Goal: Information Seeking & Learning: Learn about a topic

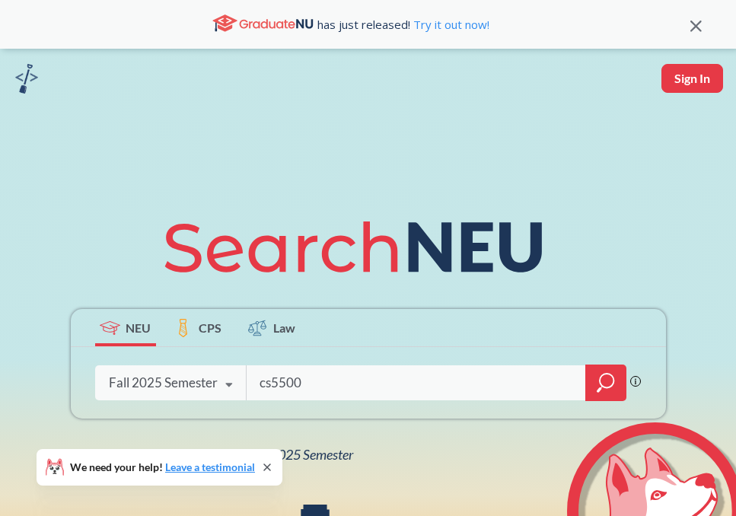
type input "cs5500"
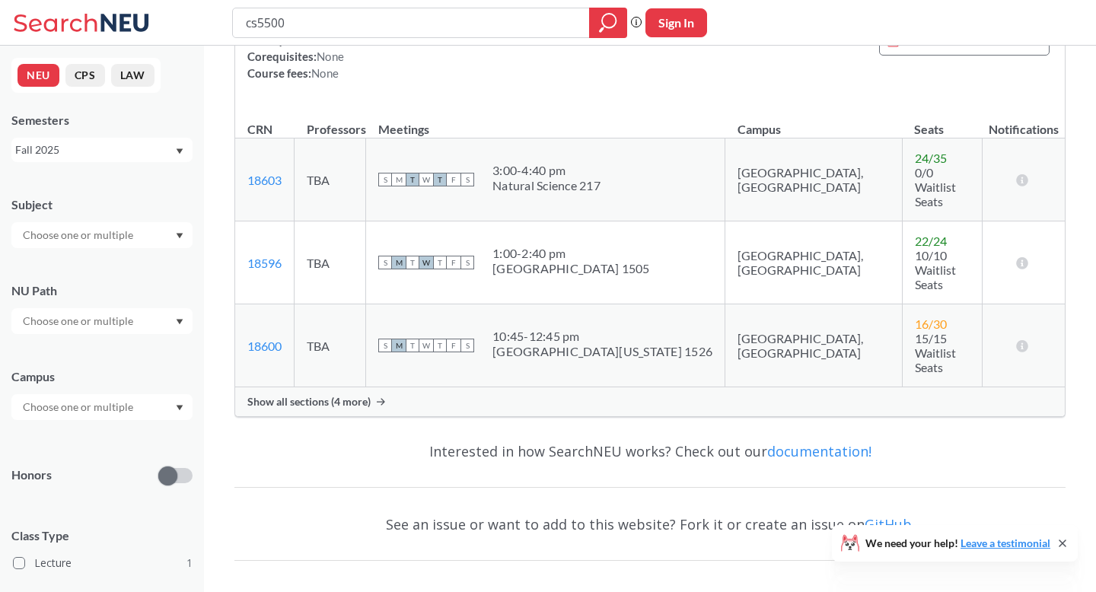
scroll to position [209, 0]
click at [307, 396] on span "Show all sections (4 more)" at bounding box center [308, 403] width 123 height 14
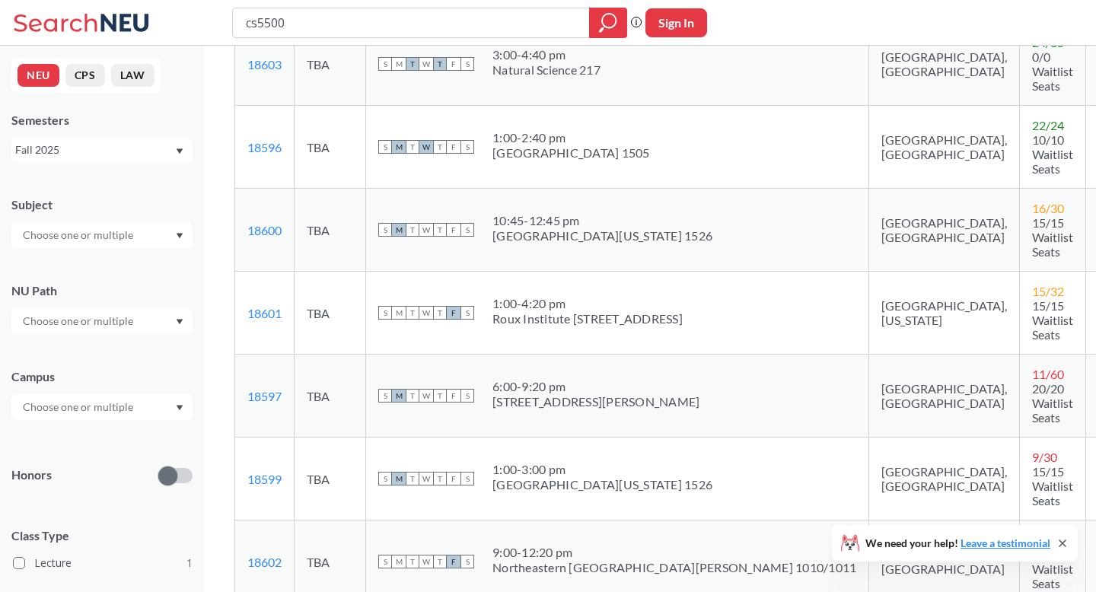
scroll to position [325, 0]
drag, startPoint x: 498, startPoint y: 175, endPoint x: 649, endPoint y: 183, distance: 150.9
click at [649, 214] on div "S M T W T F S 10:45 - 12:45 pm [GEOGRAPHIC_DATA][US_STATE] 1526" at bounding box center [617, 230] width 478 height 33
drag, startPoint x: 503, startPoint y: 349, endPoint x: 604, endPoint y: 349, distance: 101.2
click at [604, 463] on div "1:00 - 3:00 pm" at bounding box center [602, 470] width 220 height 15
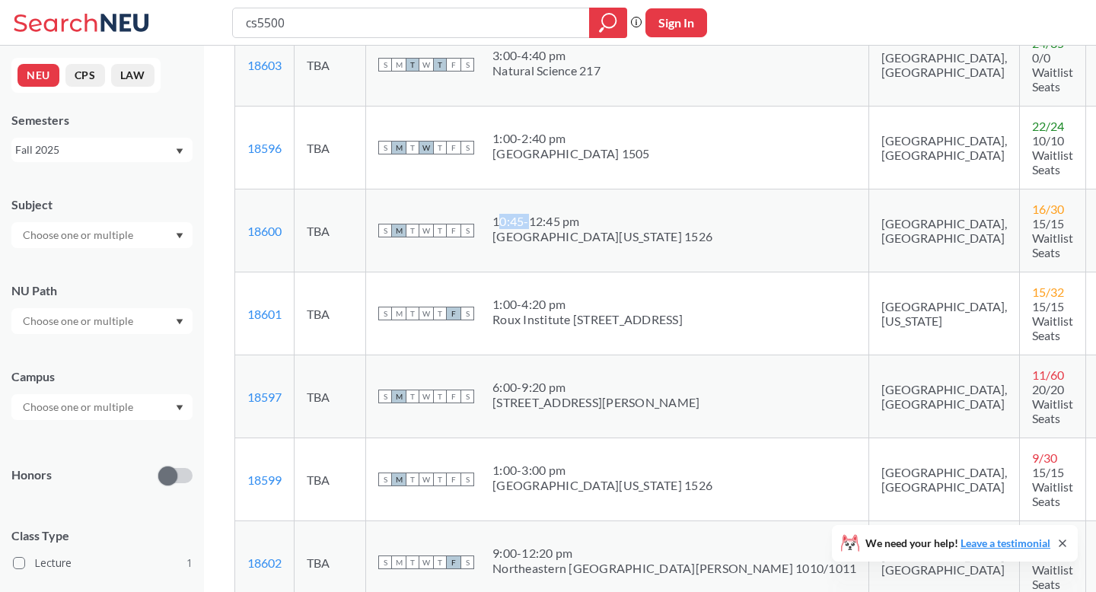
drag, startPoint x: 508, startPoint y: 181, endPoint x: 537, endPoint y: 181, distance: 28.9
click at [537, 214] on div "10:45 - 12:45 pm" at bounding box center [602, 221] width 220 height 15
click at [593, 229] on div "[GEOGRAPHIC_DATA][US_STATE] 1526" at bounding box center [602, 236] width 220 height 15
drag, startPoint x: 582, startPoint y: 178, endPoint x: 492, endPoint y: 178, distance: 90.6
click at [492, 214] on div "S M T W T F S 10:45 - 12:45 pm [GEOGRAPHIC_DATA][US_STATE] 1526" at bounding box center [617, 230] width 478 height 33
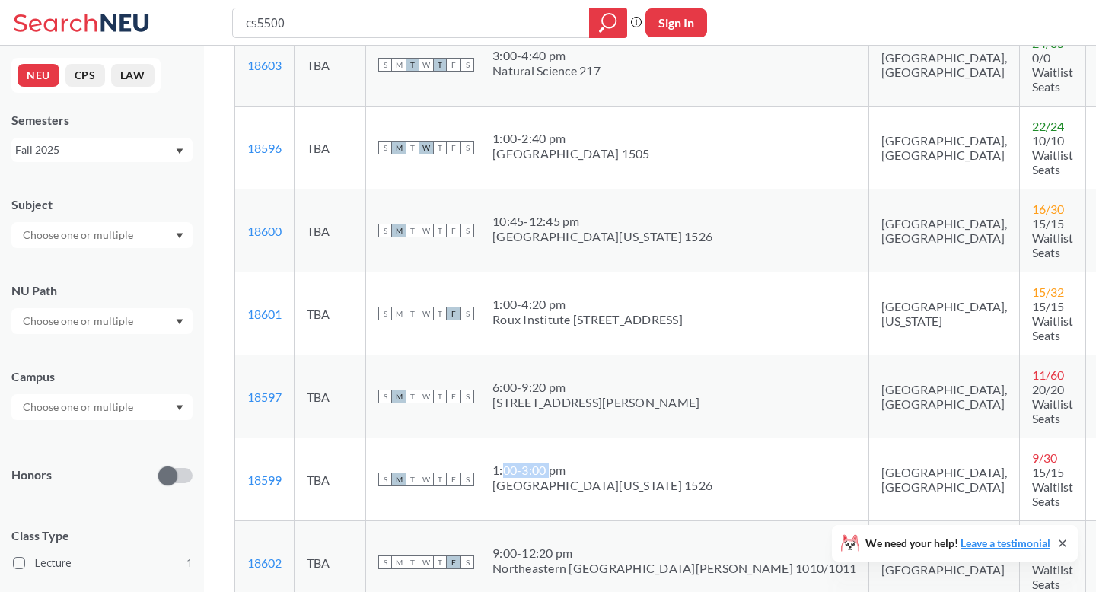
drag, startPoint x: 557, startPoint y: 348, endPoint x: 508, endPoint y: 348, distance: 48.7
click at [508, 463] on div "1:00 - 3:00 pm" at bounding box center [602, 470] width 220 height 15
drag, startPoint x: 499, startPoint y: 348, endPoint x: 622, endPoint y: 350, distance: 122.5
click at [622, 463] on div "S M T W T F S 1:00 - 3:00 pm [GEOGRAPHIC_DATA][US_STATE] 1526" at bounding box center [617, 479] width 478 height 33
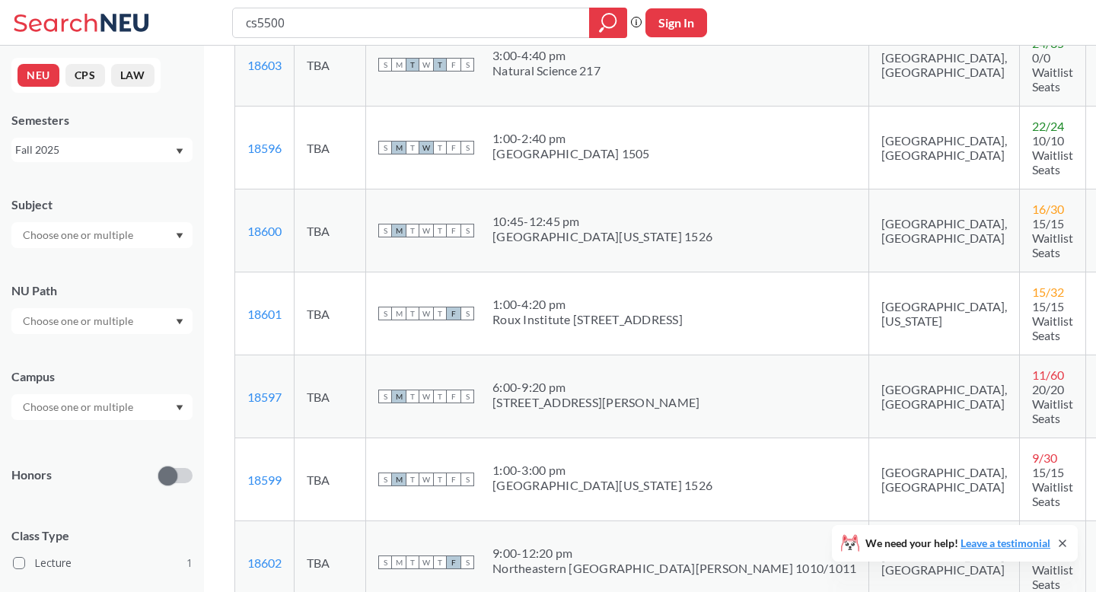
click at [582, 229] on div "[GEOGRAPHIC_DATA][US_STATE] 1526" at bounding box center [602, 236] width 220 height 15
drag, startPoint x: 584, startPoint y: 193, endPoint x: 481, endPoint y: 170, distance: 105.2
click at [481, 214] on div "S M T W T F S 10:45 - 12:45 pm [GEOGRAPHIC_DATA][US_STATE] 1526" at bounding box center [617, 230] width 478 height 33
click at [637, 202] on td "S M T W T F S 10:45 - 12:45 pm [GEOGRAPHIC_DATA][US_STATE] 1526" at bounding box center [617, 230] width 503 height 83
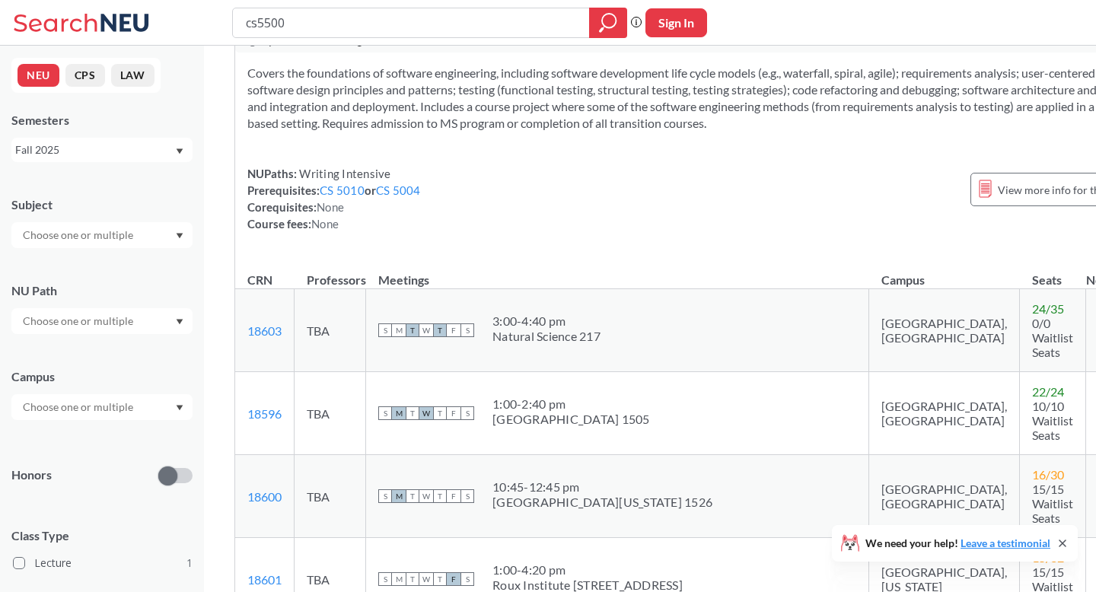
scroll to position [0, 0]
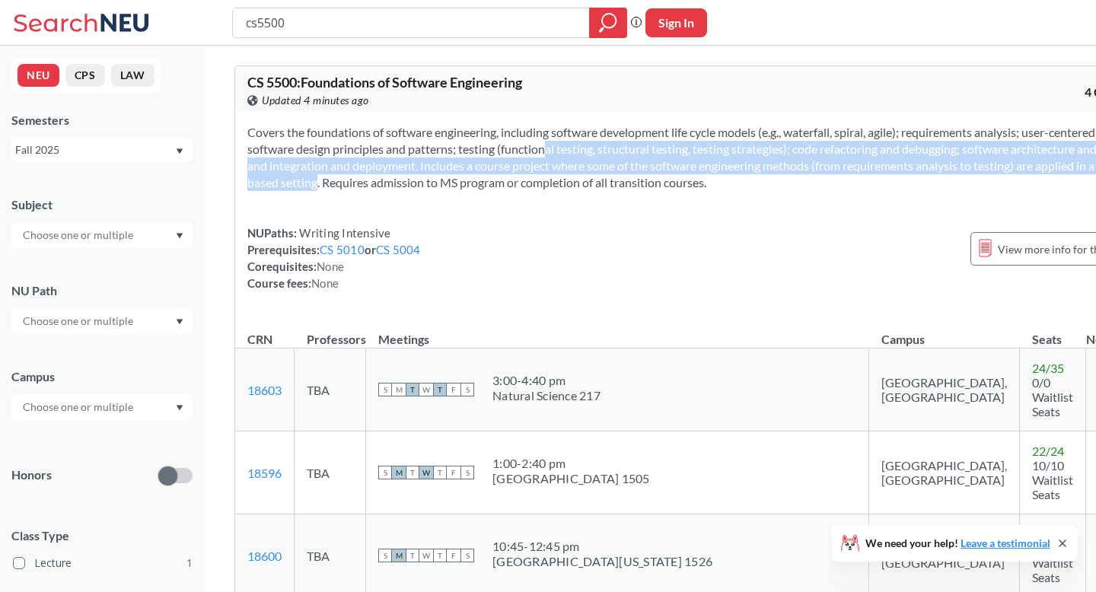
drag, startPoint x: 662, startPoint y: 182, endPoint x: 638, endPoint y: 141, distance: 47.8
click at [638, 141] on section "Covers the foundations of software engineering, including software development …" at bounding box center [695, 157] width 896 height 67
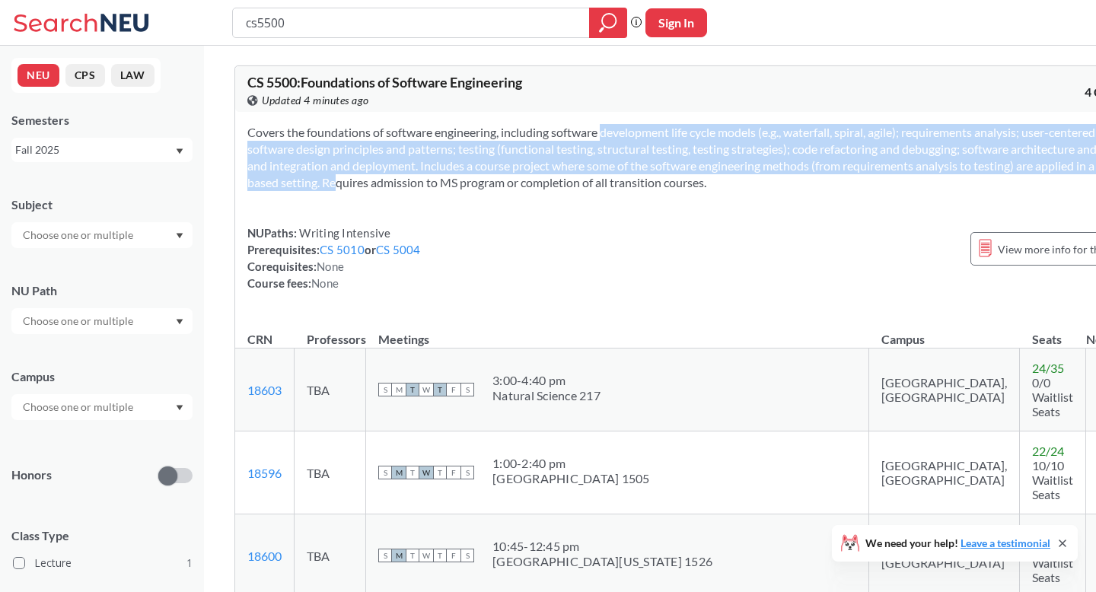
drag, startPoint x: 580, startPoint y: 129, endPoint x: 678, endPoint y: 181, distance: 111.0
click at [678, 181] on section "Covers the foundations of software engineering, including software development …" at bounding box center [695, 157] width 896 height 67
drag, startPoint x: 718, startPoint y: 183, endPoint x: 702, endPoint y: 139, distance: 46.9
click at [702, 139] on section "Covers the foundations of software engineering, including software development …" at bounding box center [695, 157] width 896 height 67
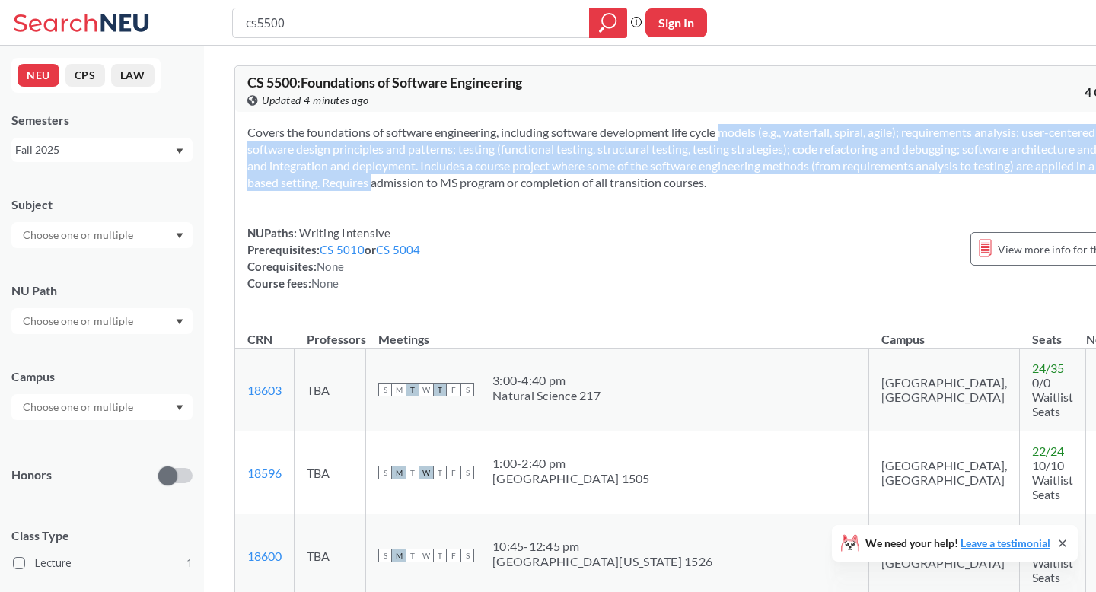
click at [702, 139] on section "Covers the foundations of software engineering, including software development …" at bounding box center [695, 157] width 896 height 67
drag, startPoint x: 699, startPoint y: 137, endPoint x: 710, endPoint y: 183, distance: 47.6
click at [710, 183] on section "Covers the foundations of software engineering, including software development …" at bounding box center [695, 157] width 896 height 67
drag, startPoint x: 721, startPoint y: 184, endPoint x: 638, endPoint y: 137, distance: 96.1
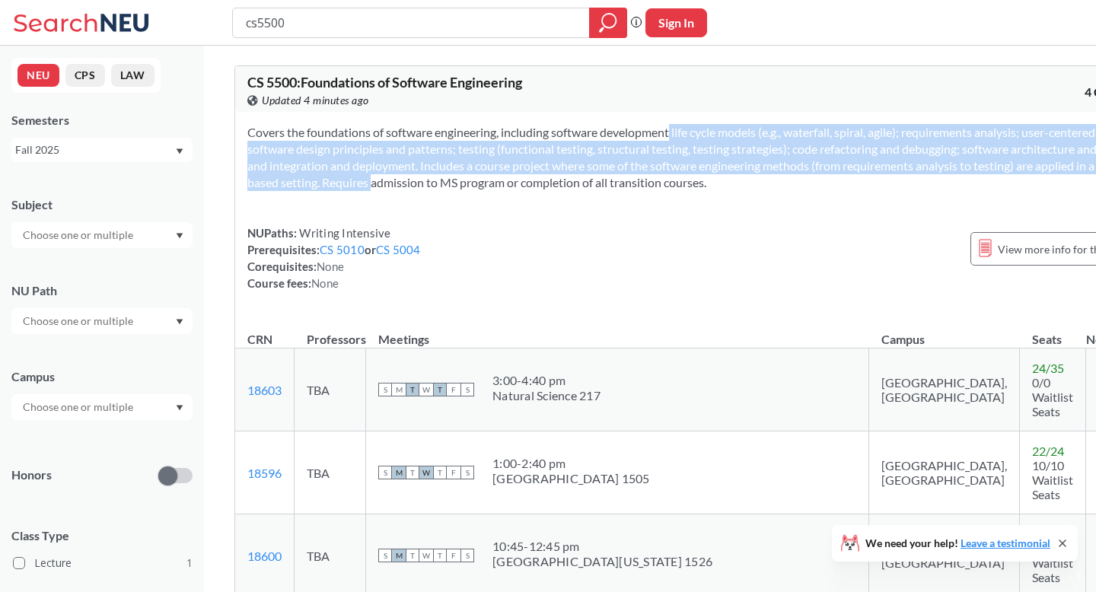
click at [638, 138] on section "Covers the foundations of software engineering, including software development …" at bounding box center [695, 157] width 896 height 67
click at [638, 137] on section "Covers the foundations of software engineering, including software development …" at bounding box center [695, 157] width 896 height 67
drag, startPoint x: 638, startPoint y: 137, endPoint x: 707, endPoint y: 180, distance: 81.3
click at [707, 180] on section "Covers the foundations of software engineering, including software development …" at bounding box center [695, 157] width 896 height 67
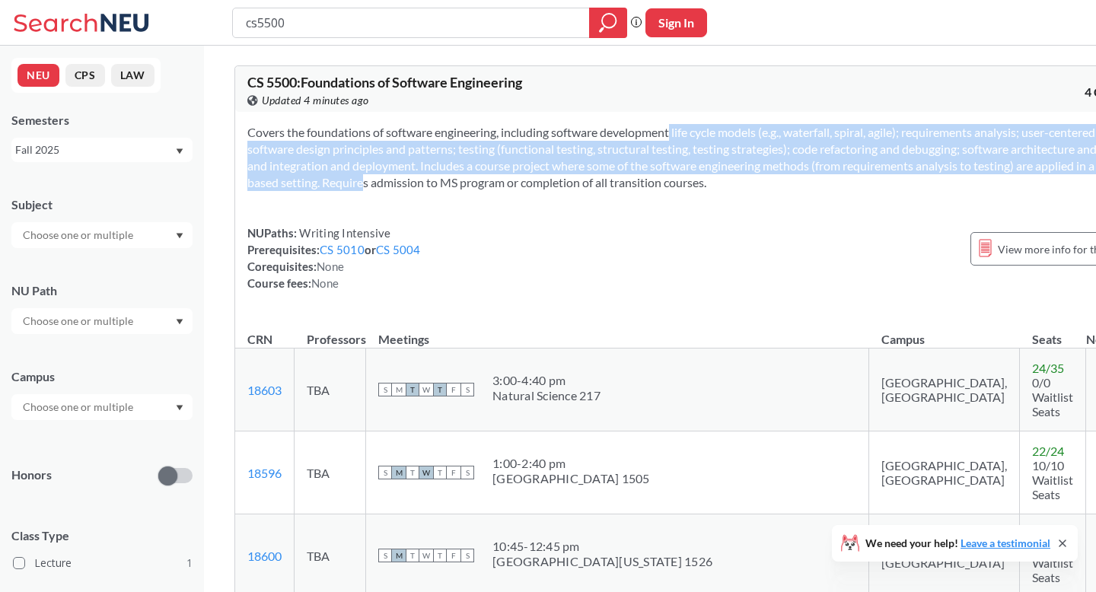
drag, startPoint x: 708, startPoint y: 183, endPoint x: 641, endPoint y: 132, distance: 84.2
click at [641, 132] on section "Covers the foundations of software engineering, including software development …" at bounding box center [695, 157] width 896 height 67
drag, startPoint x: 631, startPoint y: 131, endPoint x: 726, endPoint y: 182, distance: 107.9
click at [726, 182] on section "Covers the foundations of software engineering, including software development …" at bounding box center [695, 157] width 896 height 67
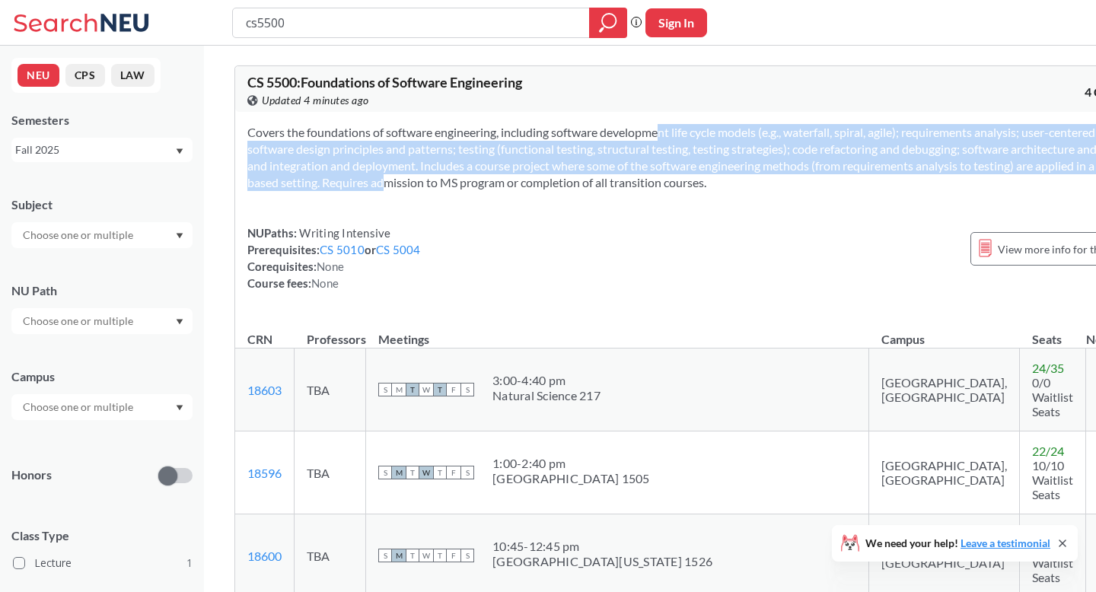
click at [726, 182] on section "Covers the foundations of software engineering, including software development …" at bounding box center [695, 157] width 896 height 67
drag, startPoint x: 717, startPoint y: 183, endPoint x: 639, endPoint y: 131, distance: 93.9
click at [639, 131] on section "Covers the foundations of software engineering, including software development …" at bounding box center [695, 157] width 896 height 67
drag, startPoint x: 635, startPoint y: 131, endPoint x: 720, endPoint y: 183, distance: 99.5
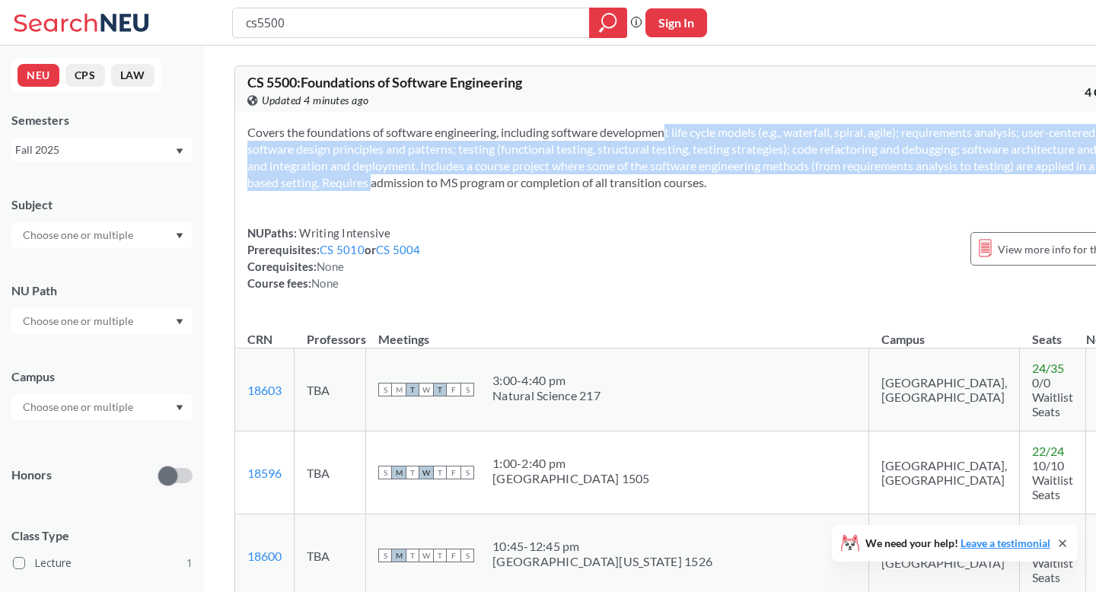
click at [720, 183] on section "Covers the foundations of software engineering, including software development …" at bounding box center [695, 157] width 896 height 67
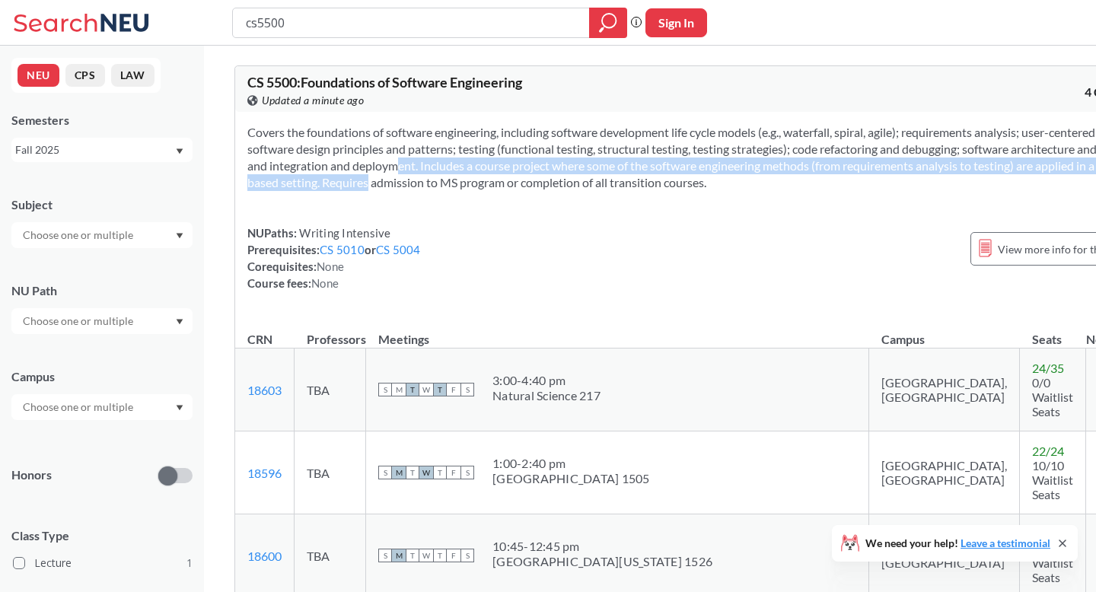
drag, startPoint x: 717, startPoint y: 184, endPoint x: 605, endPoint y: 159, distance: 114.7
click at [605, 159] on section "Covers the foundations of software engineering, including software development …" at bounding box center [695, 157] width 896 height 67
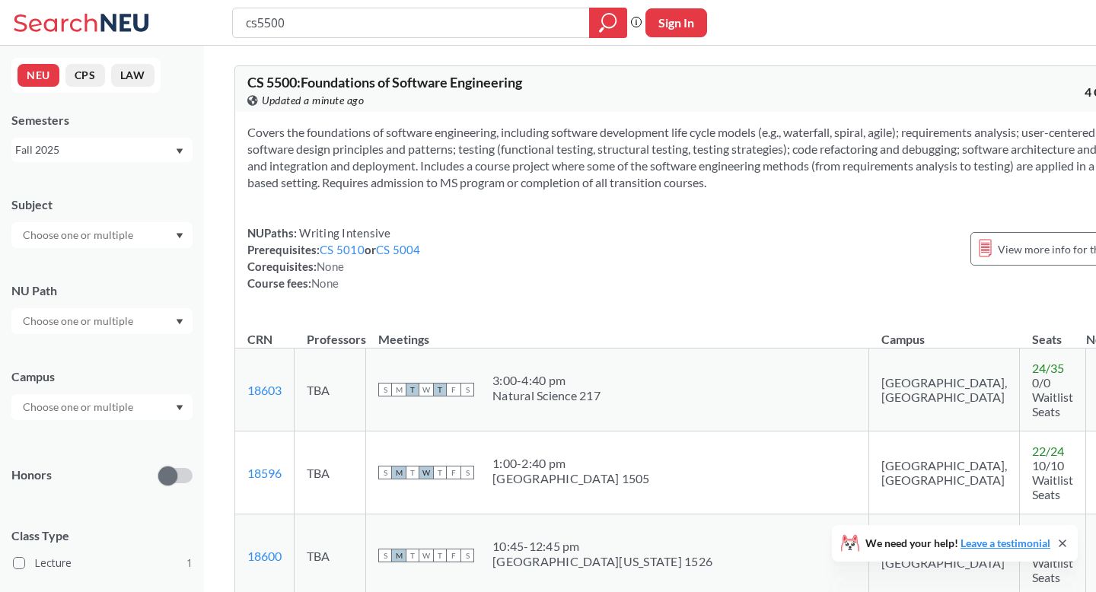
drag, startPoint x: 559, startPoint y: 157, endPoint x: 596, endPoint y: 203, distance: 59.5
click at [596, 191] on section "Covers the foundations of software engineering, including software development …" at bounding box center [695, 157] width 896 height 67
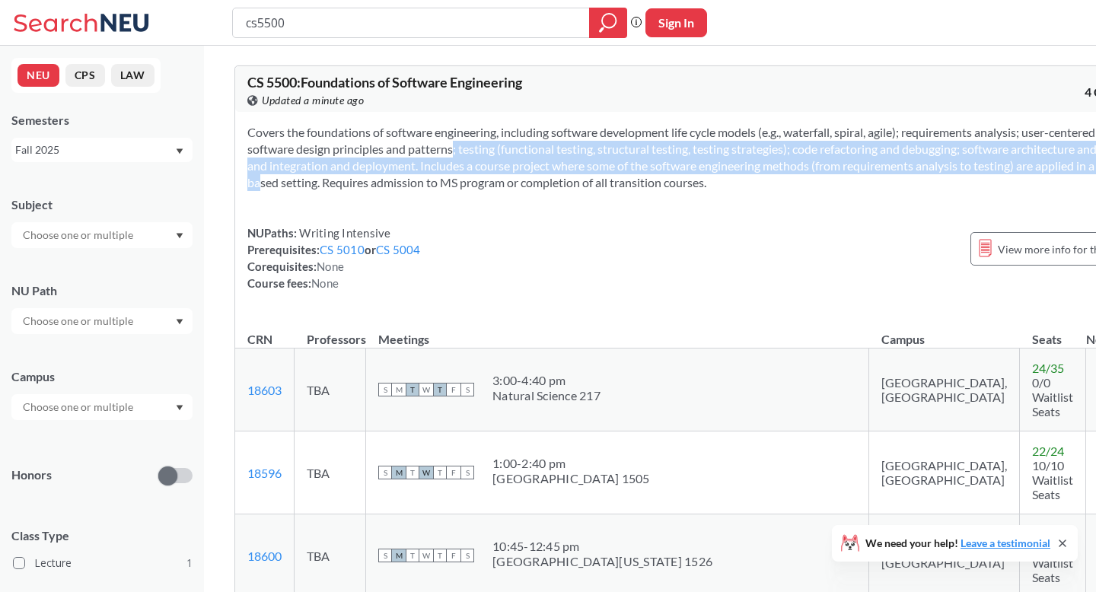
drag, startPoint x: 597, startPoint y: 185, endPoint x: 546, endPoint y: 145, distance: 64.4
click at [546, 145] on section "Covers the foundations of software engineering, including software development …" at bounding box center [695, 157] width 896 height 67
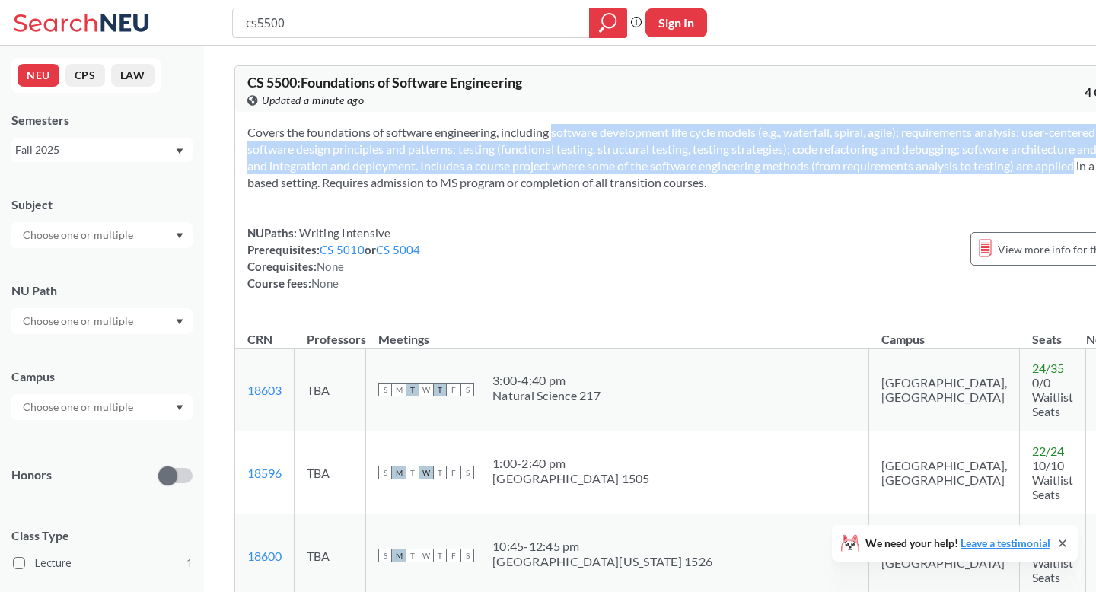
drag, startPoint x: 527, startPoint y: 134, endPoint x: 539, endPoint y: 187, distance: 54.5
click at [539, 187] on section "Covers the foundations of software engineering, including software development …" at bounding box center [695, 157] width 896 height 67
drag, startPoint x: 547, startPoint y: 186, endPoint x: 529, endPoint y: 139, distance: 50.6
click at [529, 139] on section "Covers the foundations of software engineering, including software development …" at bounding box center [695, 157] width 896 height 67
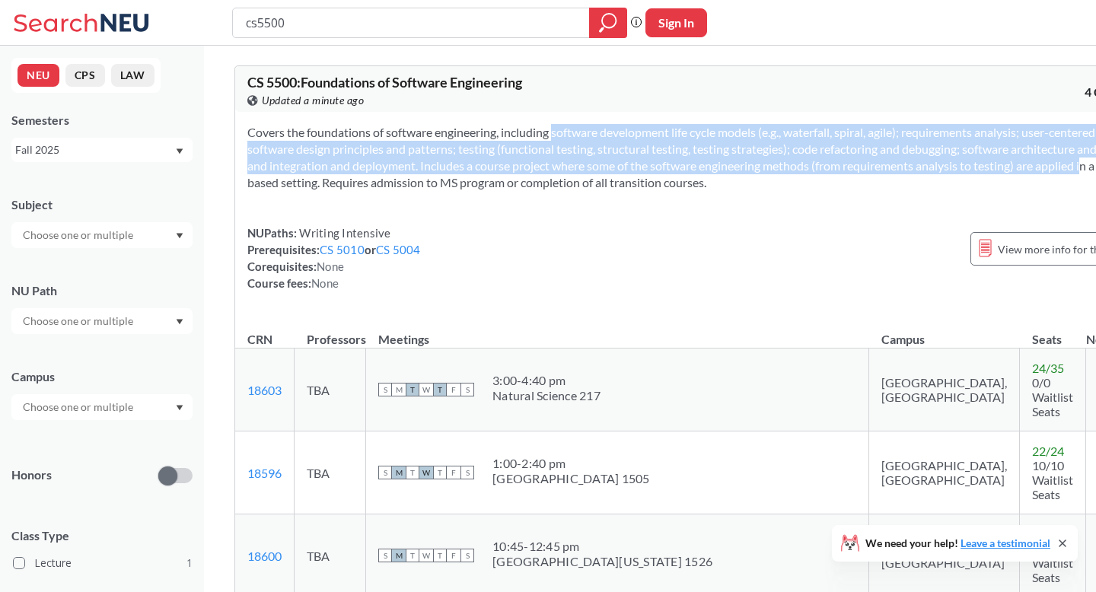
click at [529, 139] on section "Covers the foundations of software engineering, including software development …" at bounding box center [695, 157] width 896 height 67
drag, startPoint x: 722, startPoint y: 186, endPoint x: 629, endPoint y: 138, distance: 104.8
click at [629, 138] on section "Covers the foundations of software engineering, including software development …" at bounding box center [695, 157] width 896 height 67
drag, startPoint x: 711, startPoint y: 184, endPoint x: 623, endPoint y: 135, distance: 100.2
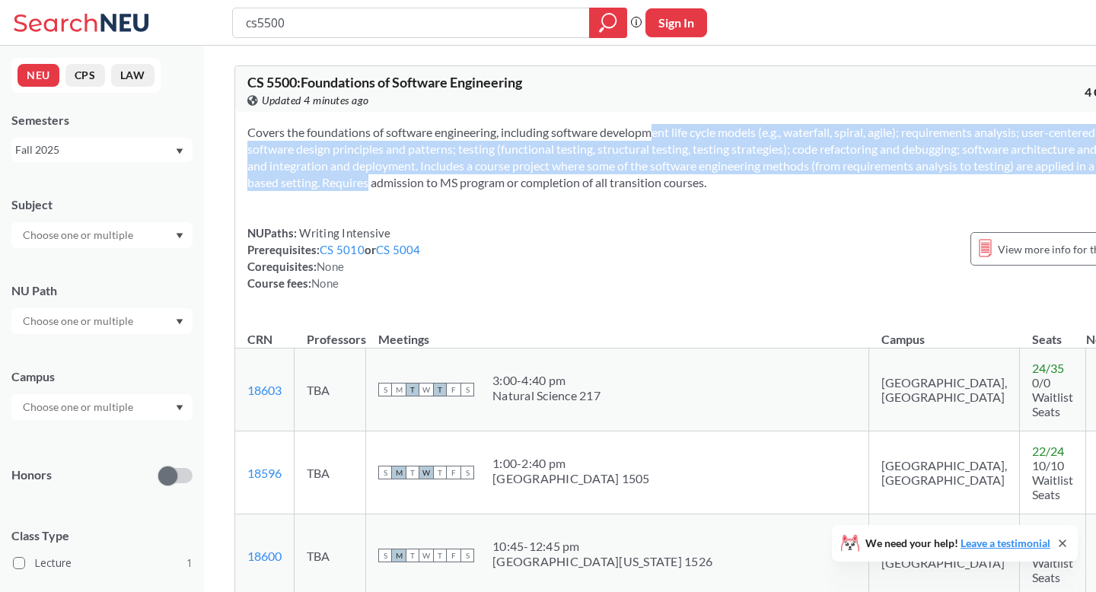
click at [623, 135] on section "Covers the foundations of software engineering, including software development …" at bounding box center [695, 157] width 896 height 67
drag, startPoint x: 623, startPoint y: 135, endPoint x: 640, endPoint y: 177, distance: 45.1
click at [640, 177] on section "Covers the foundations of software engineering, including software development …" at bounding box center [695, 157] width 896 height 67
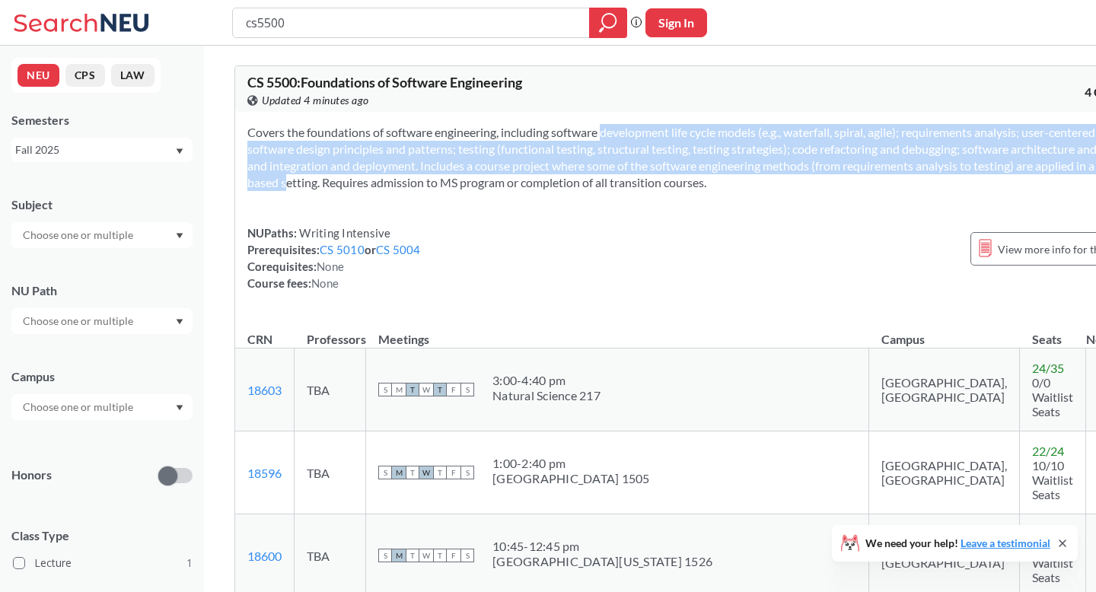
drag, startPoint x: 628, startPoint y: 185, endPoint x: 578, endPoint y: 136, distance: 70.0
click at [578, 136] on section "Covers the foundations of software engineering, including software development …" at bounding box center [695, 157] width 896 height 67
drag, startPoint x: 580, startPoint y: 135, endPoint x: 581, endPoint y: 188, distance: 52.5
click at [581, 188] on section "Covers the foundations of software engineering, including software development …" at bounding box center [695, 157] width 896 height 67
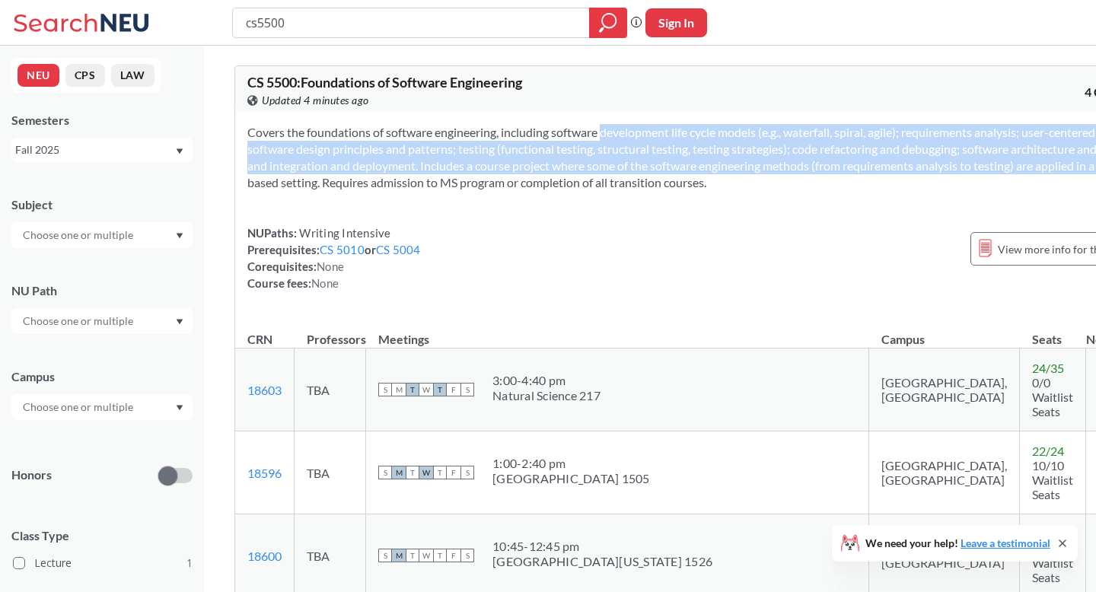
click at [581, 188] on section "Covers the foundations of software engineering, including software development …" at bounding box center [695, 157] width 896 height 67
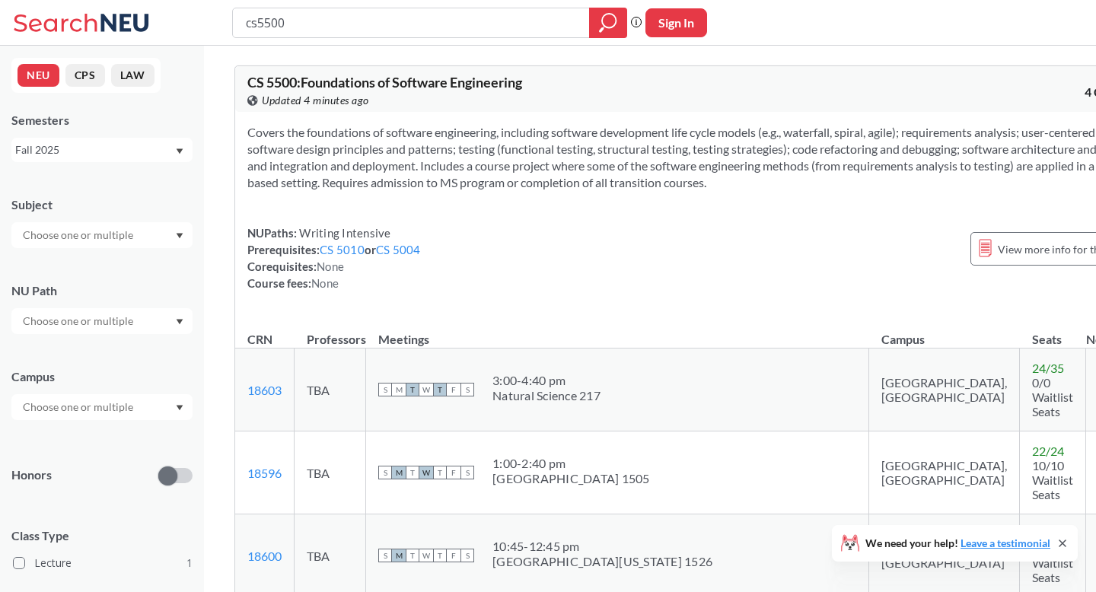
click at [180, 235] on icon "Dropdown arrow" at bounding box center [180, 235] width 7 height 5
click at [164, 264] on div "CS ( 1 )" at bounding box center [106, 261] width 172 height 17
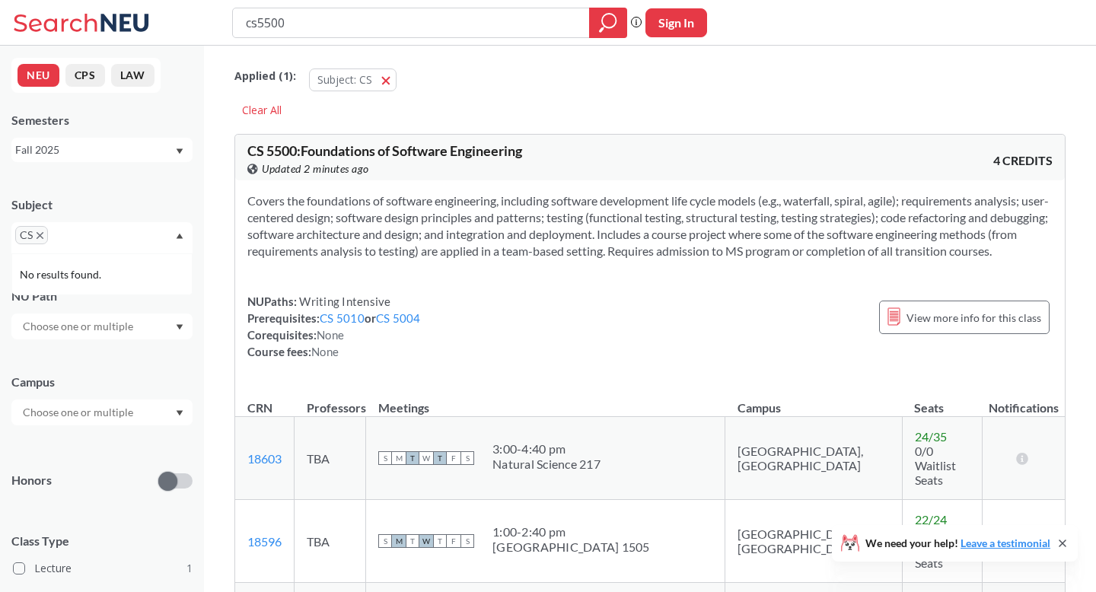
click at [132, 381] on div "Campus" at bounding box center [101, 382] width 181 height 17
click at [152, 410] on div at bounding box center [101, 413] width 181 height 26
click at [391, 83] on span "button" at bounding box center [391, 79] width 0 height 14
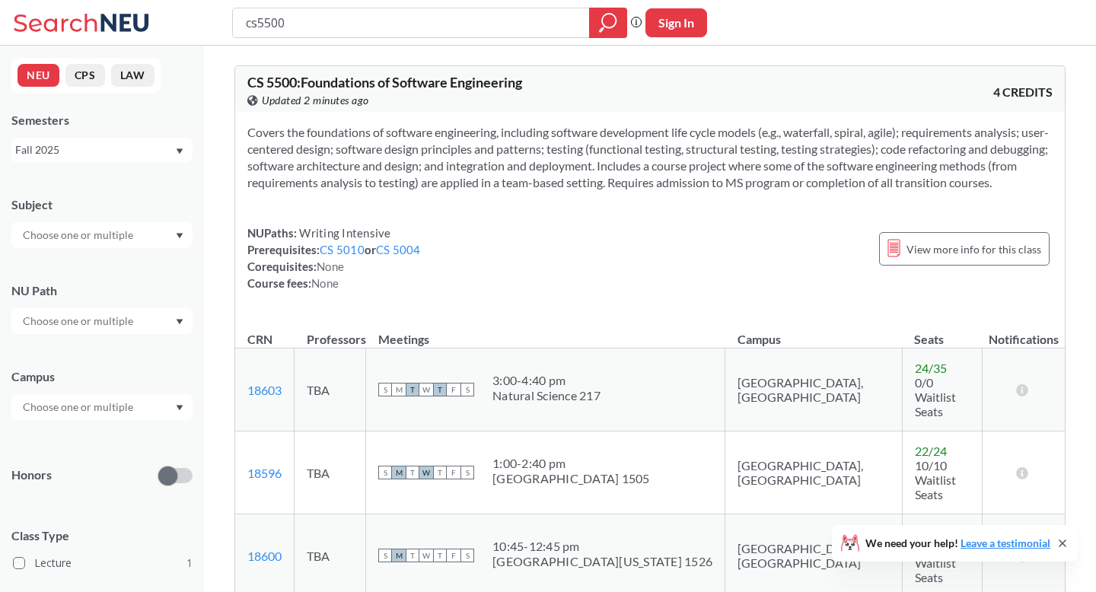
click at [137, 241] on div at bounding box center [101, 235] width 181 height 26
click at [124, 261] on div "CS ( 1 )" at bounding box center [106, 261] width 172 height 17
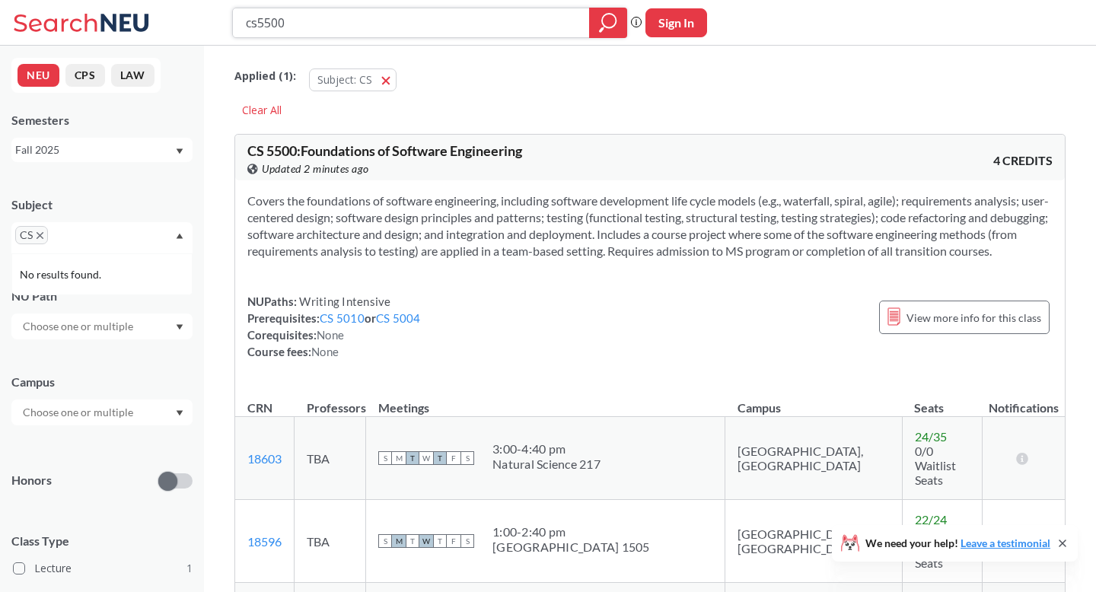
click at [561, 10] on input "cs5500" at bounding box center [411, 23] width 334 height 26
click at [578, 18] on div "cs5500" at bounding box center [429, 23] width 395 height 30
drag, startPoint x: 554, startPoint y: 19, endPoint x: 282, endPoint y: 18, distance: 272.5
click at [282, 18] on input "cs5500" at bounding box center [411, 23] width 334 height 26
type input "c"
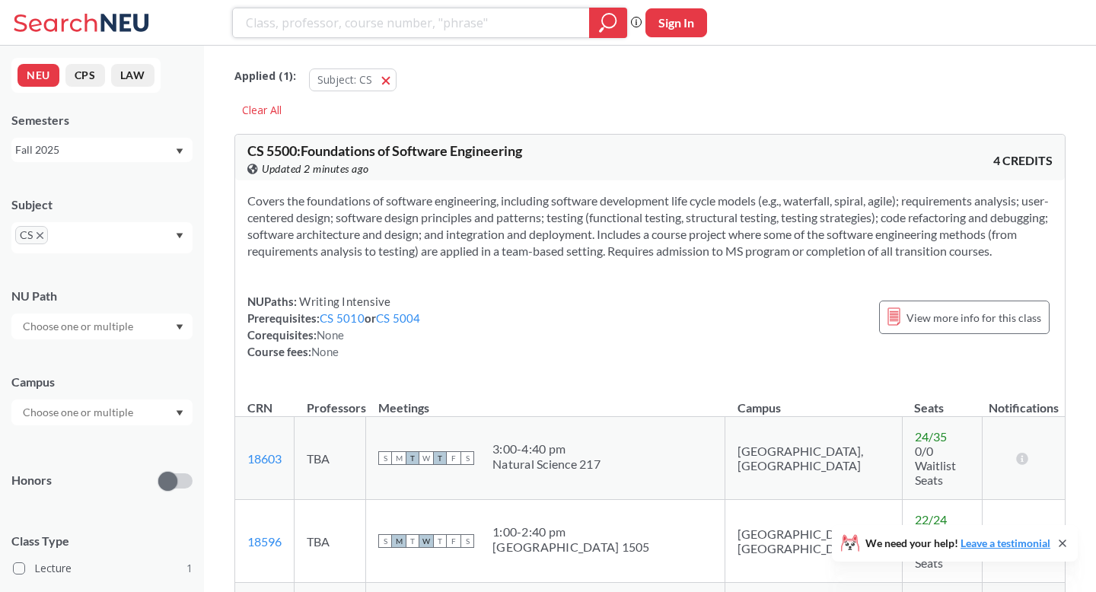
click at [598, 25] on div at bounding box center [608, 23] width 38 height 30
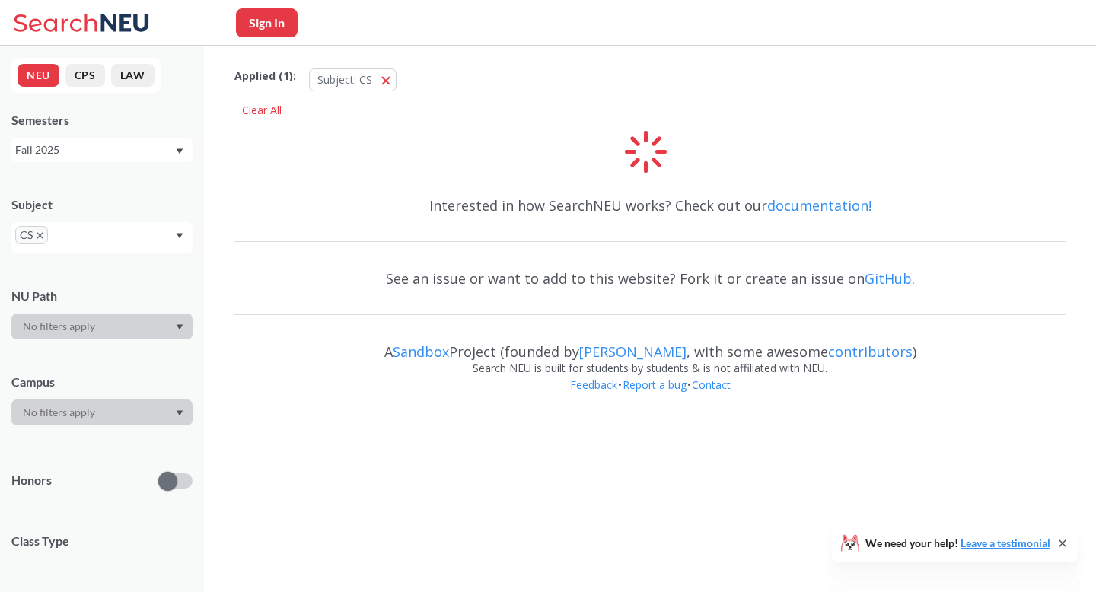
click at [59, 326] on div at bounding box center [101, 327] width 181 height 26
click at [128, 330] on div at bounding box center [101, 327] width 181 height 26
click at [173, 414] on div at bounding box center [101, 413] width 181 height 26
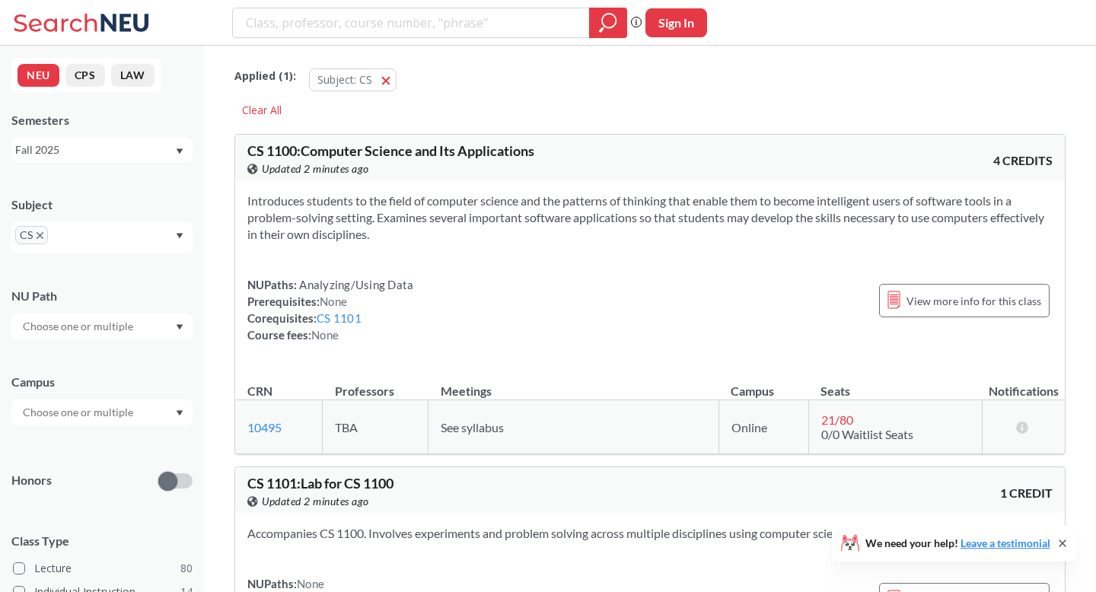
click at [181, 409] on div at bounding box center [101, 413] width 181 height 26
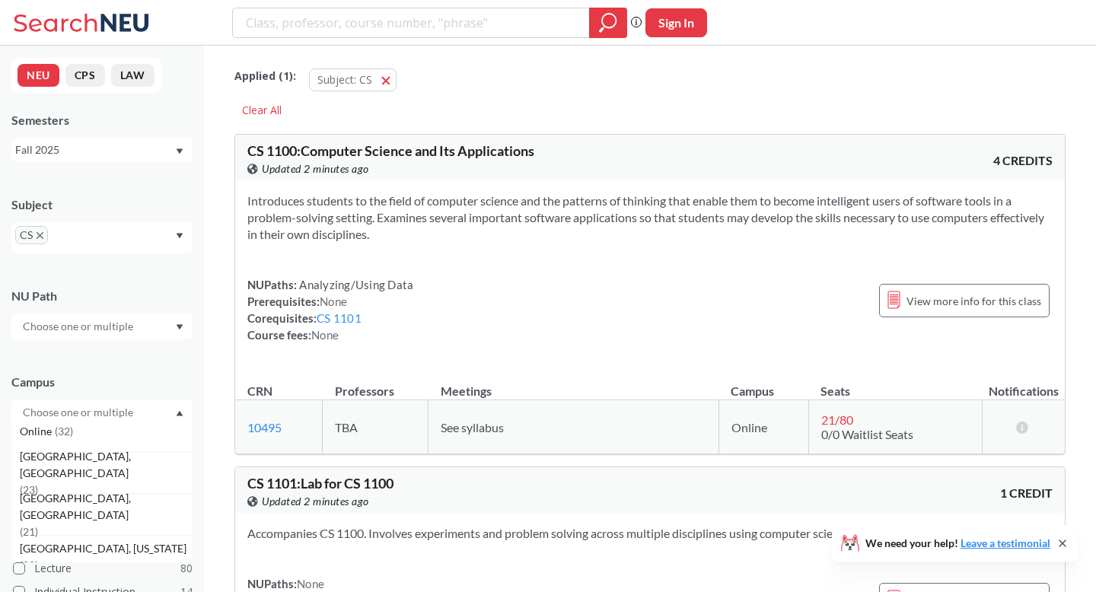
scroll to position [117, 0]
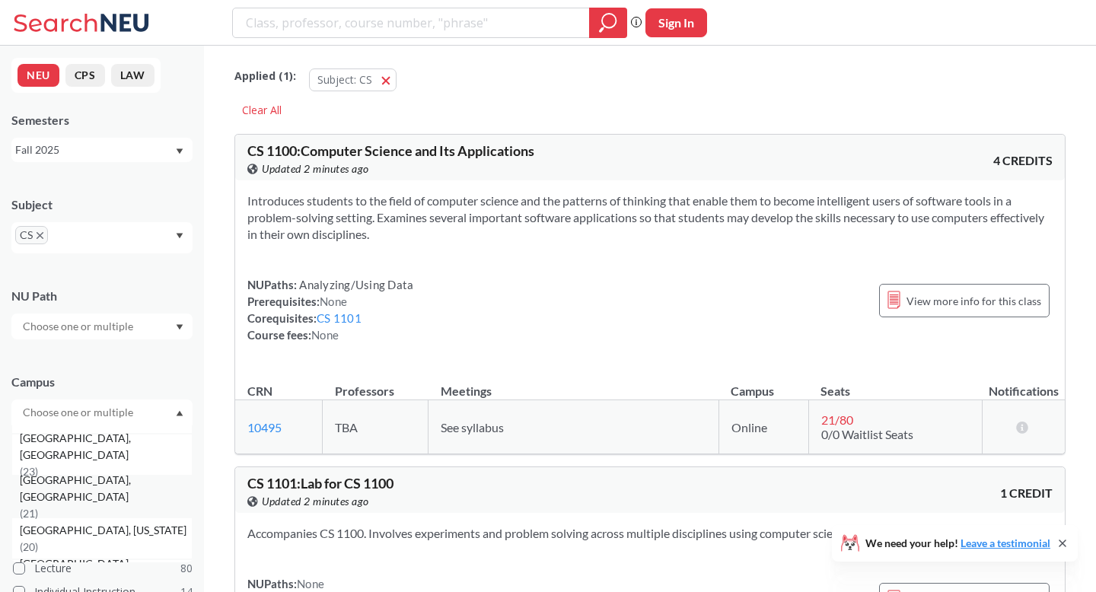
click at [38, 507] on span "( 21 )" at bounding box center [29, 513] width 18 height 13
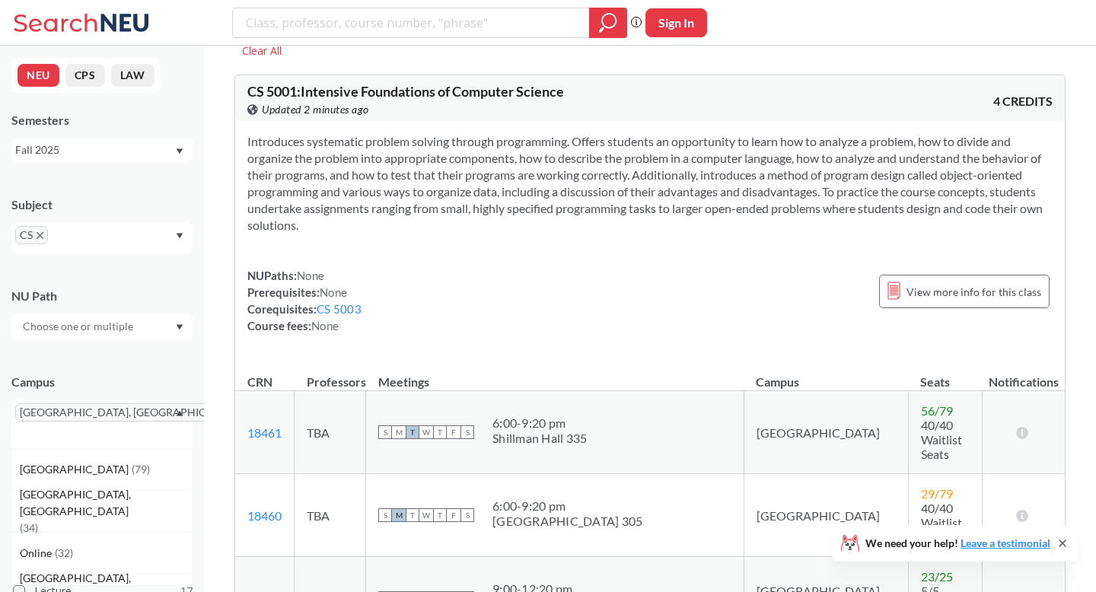
scroll to position [71, 0]
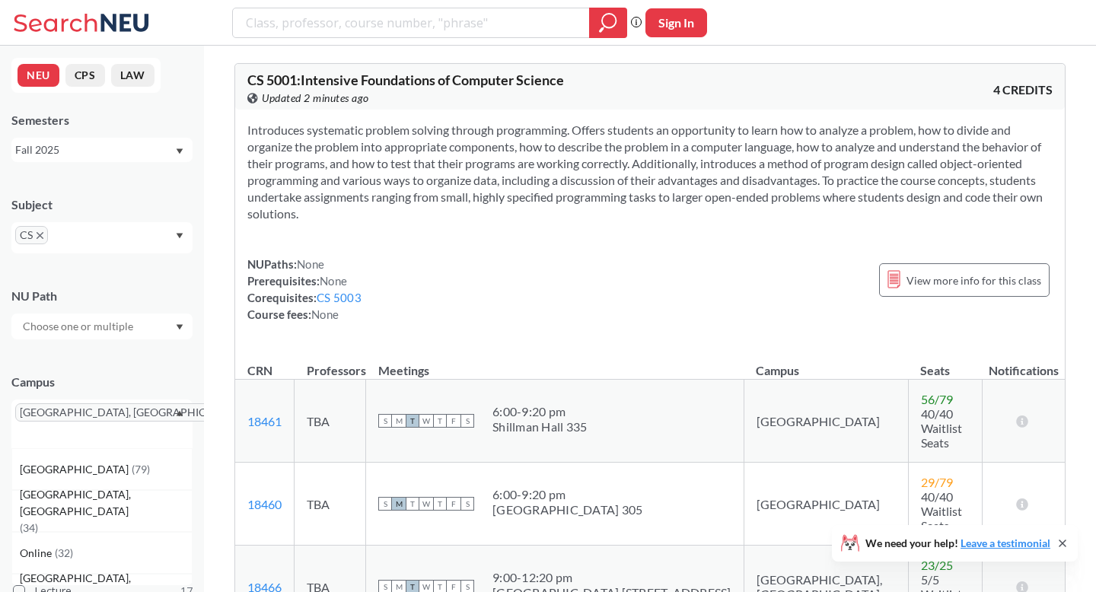
click at [163, 333] on div at bounding box center [101, 327] width 181 height 26
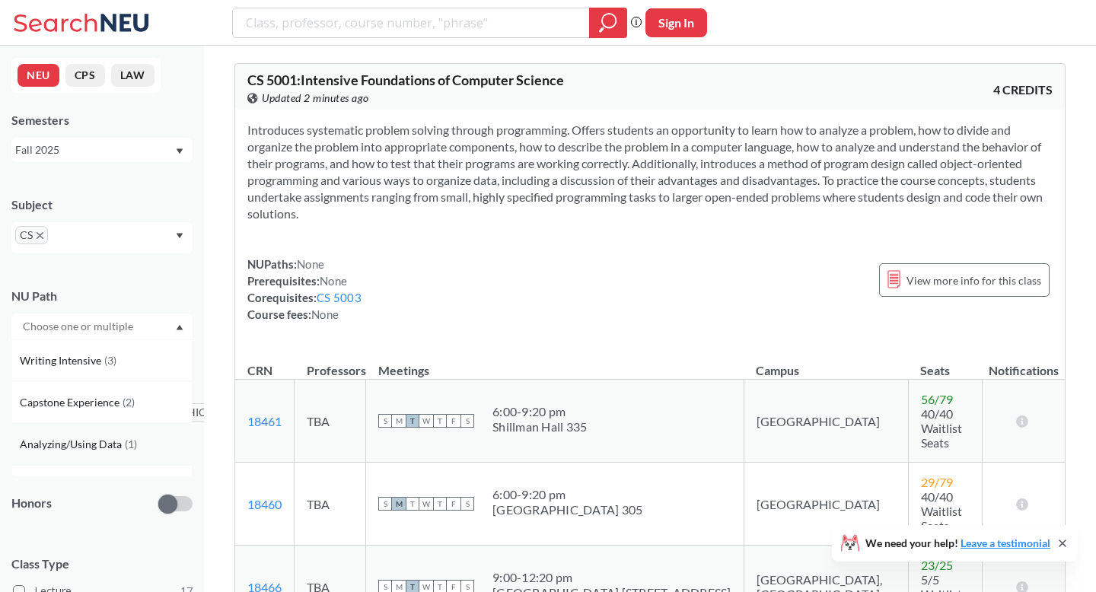
scroll to position [30, 0]
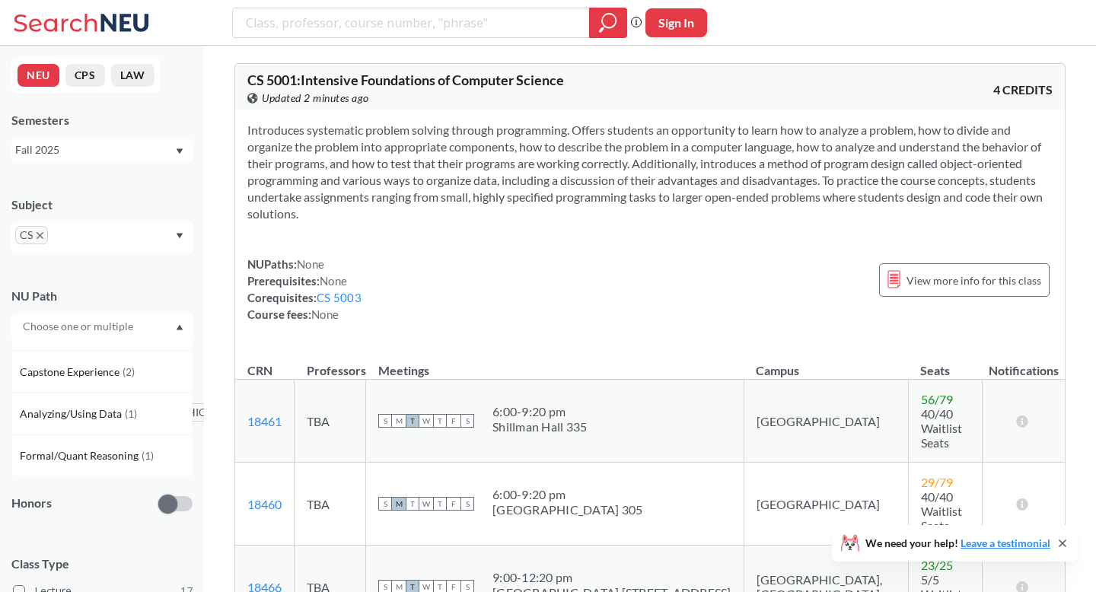
click at [343, 280] on span "None" at bounding box center [333, 281] width 27 height 14
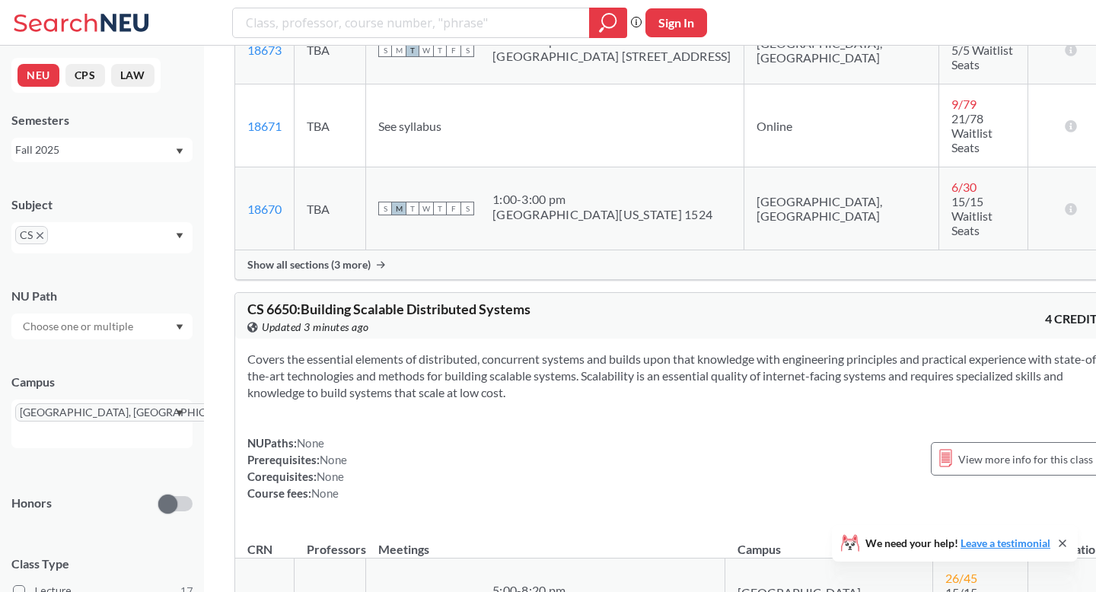
scroll to position [10640, 0]
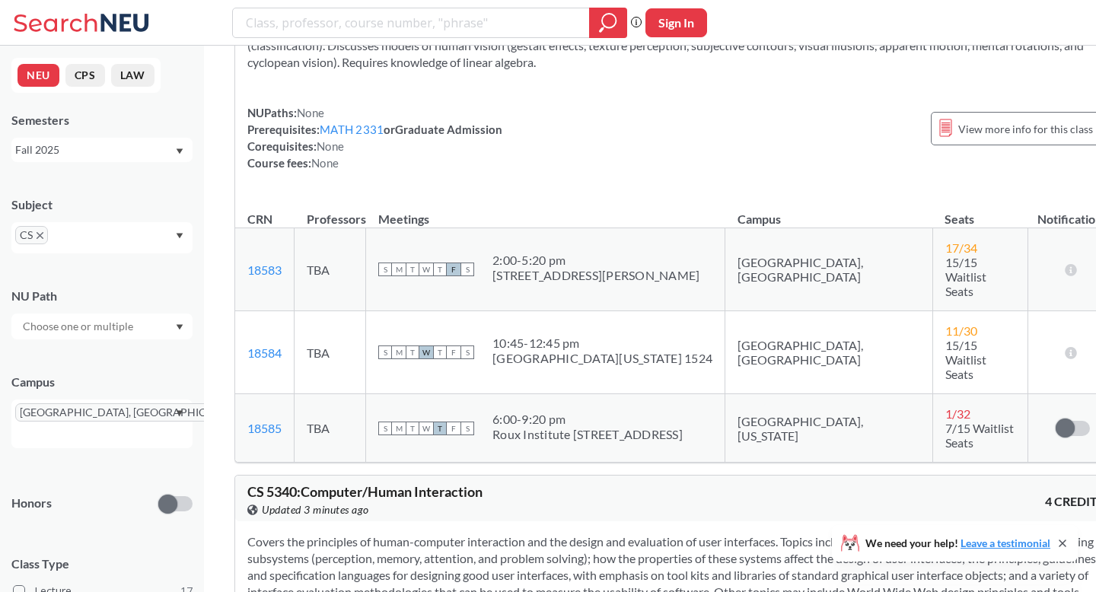
scroll to position [6227, 0]
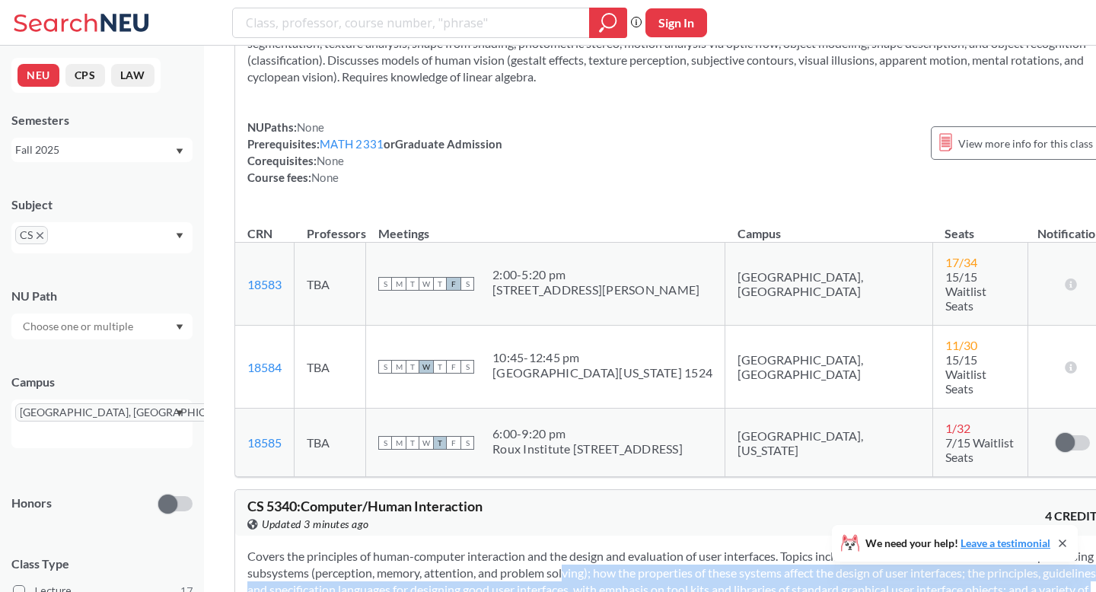
drag, startPoint x: 708, startPoint y: 224, endPoint x: 601, endPoint y: 138, distance: 136.9
drag, startPoint x: 600, startPoint y: 202, endPoint x: 582, endPoint y: 138, distance: 67.0
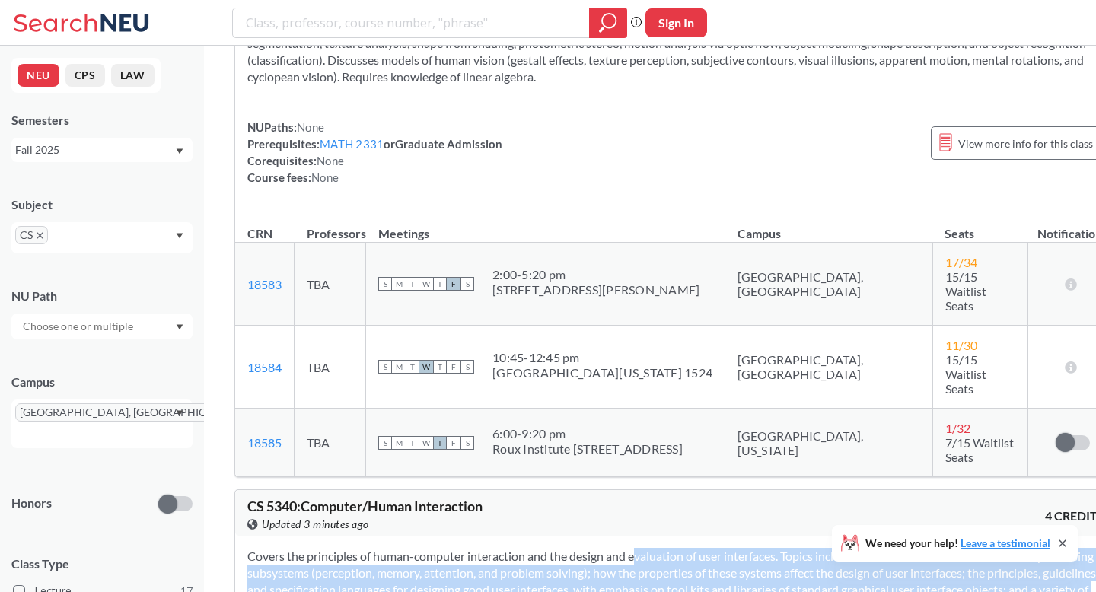
drag, startPoint x: 609, startPoint y: 128, endPoint x: 546, endPoint y: 251, distance: 138.5
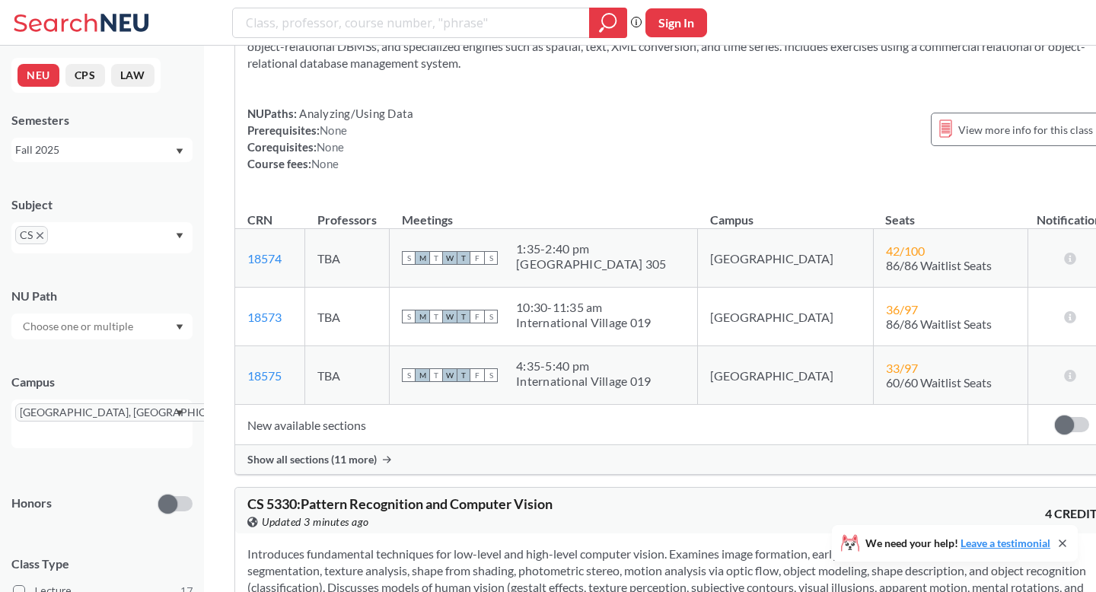
scroll to position [5683, 0]
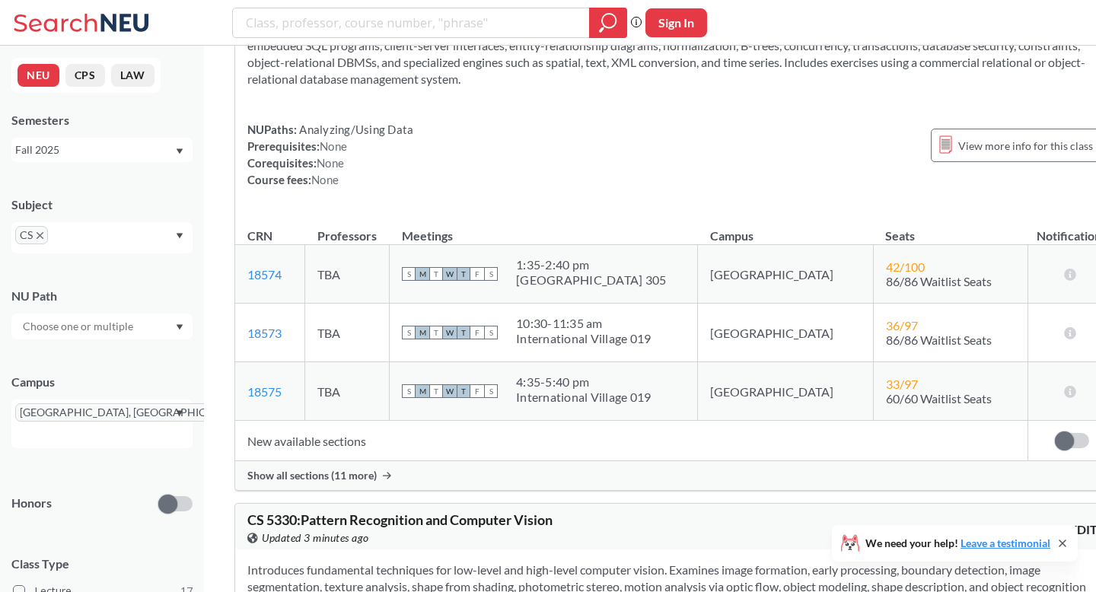
drag, startPoint x: 588, startPoint y: 247, endPoint x: 491, endPoint y: 234, distance: 97.6
click at [491, 515] on section "Introduces fundamental techniques for low-level and high-level computer vision.…" at bounding box center [675, 595] width 857 height 67
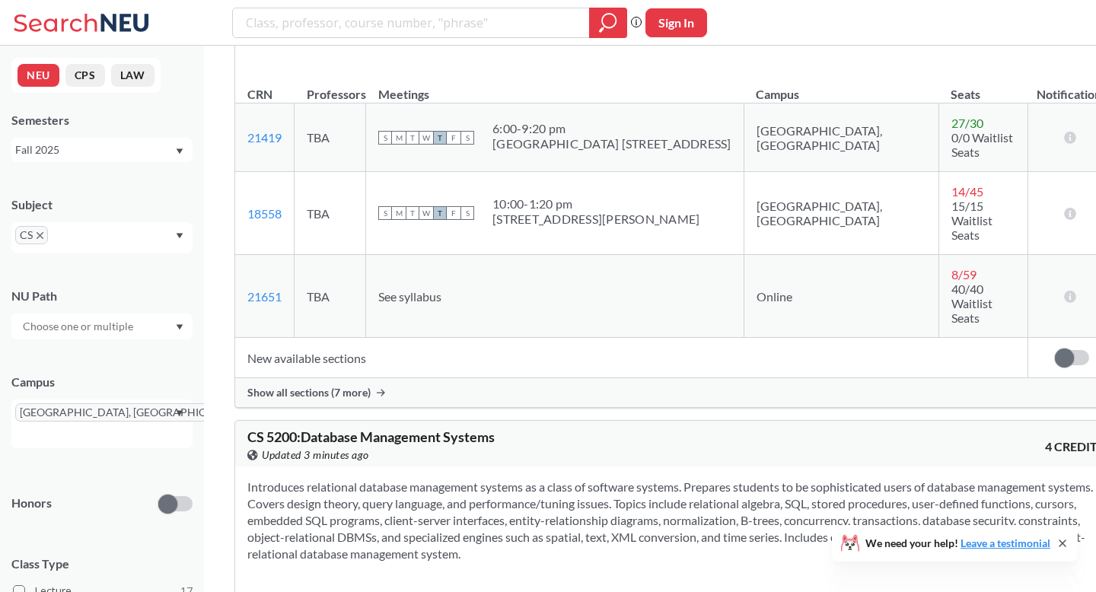
scroll to position [5173, 0]
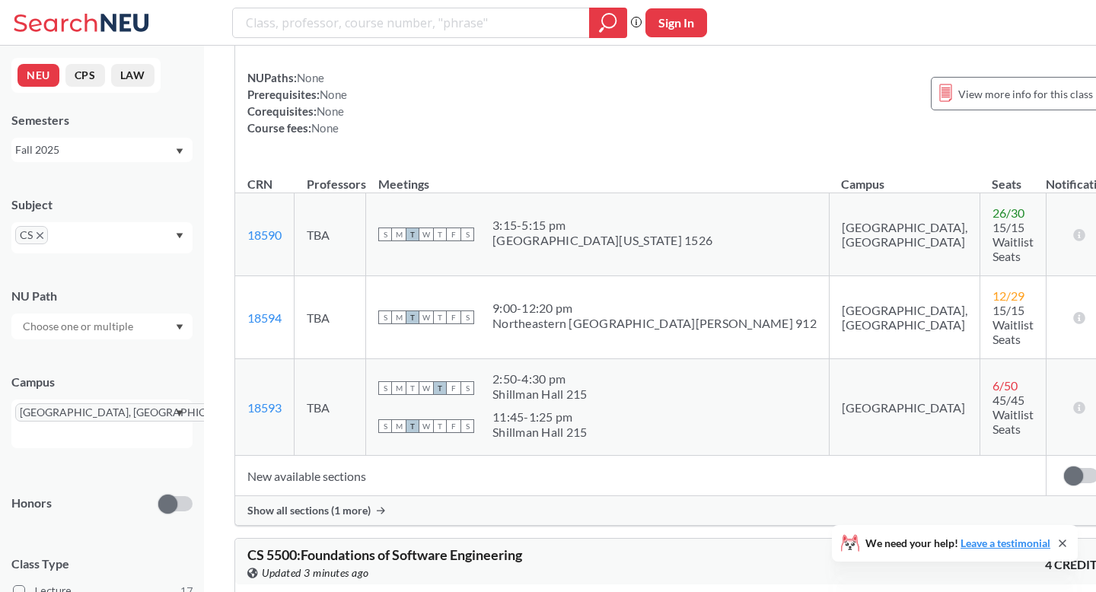
scroll to position [6876, 0]
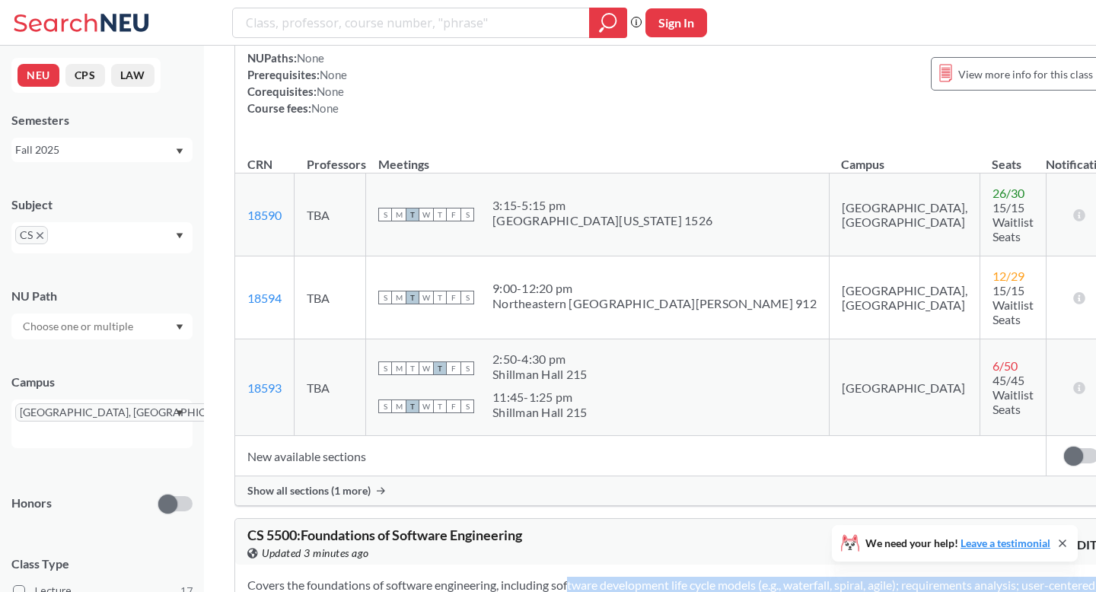
drag, startPoint x: 610, startPoint y: 154, endPoint x: 543, endPoint y: 105, distance: 82.8
drag, startPoint x: 607, startPoint y: 163, endPoint x: 520, endPoint y: 102, distance: 106.6
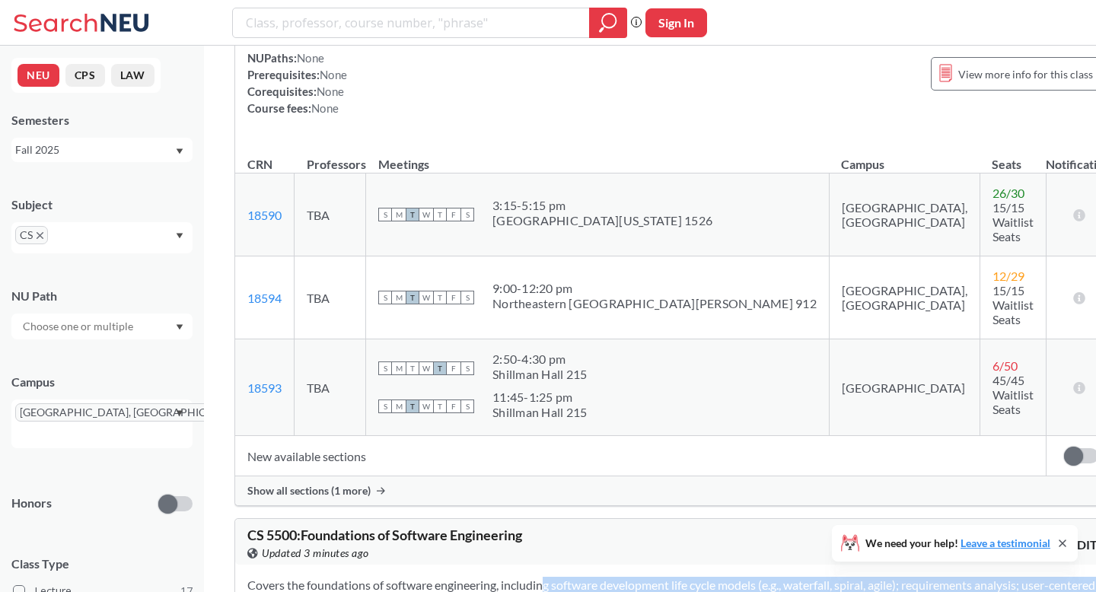
drag, startPoint x: 575, startPoint y: 161, endPoint x: 503, endPoint y: 107, distance: 90.3
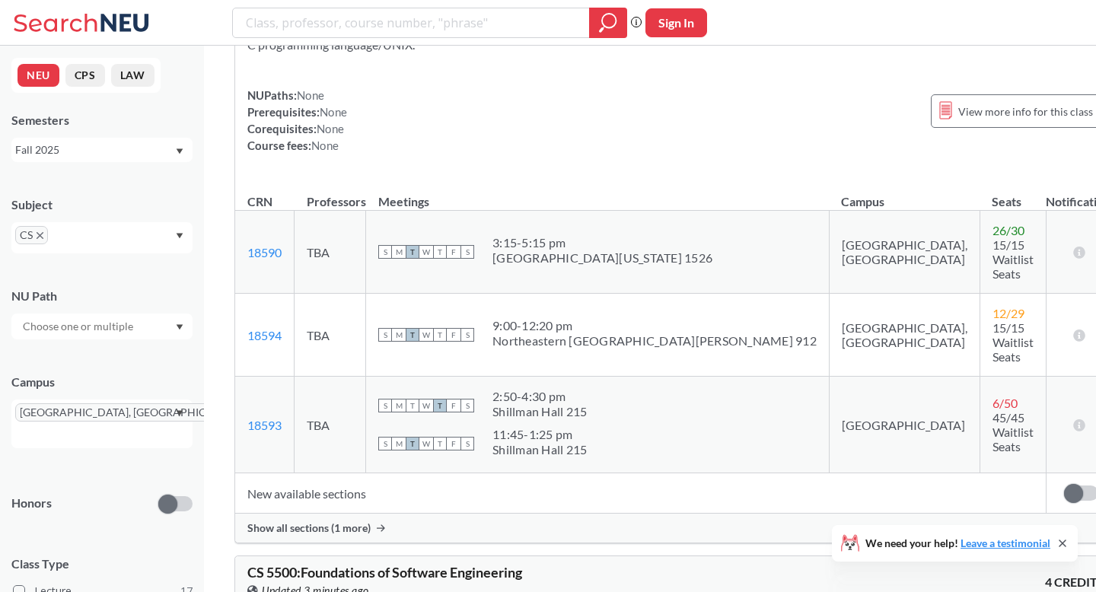
scroll to position [6844, 0]
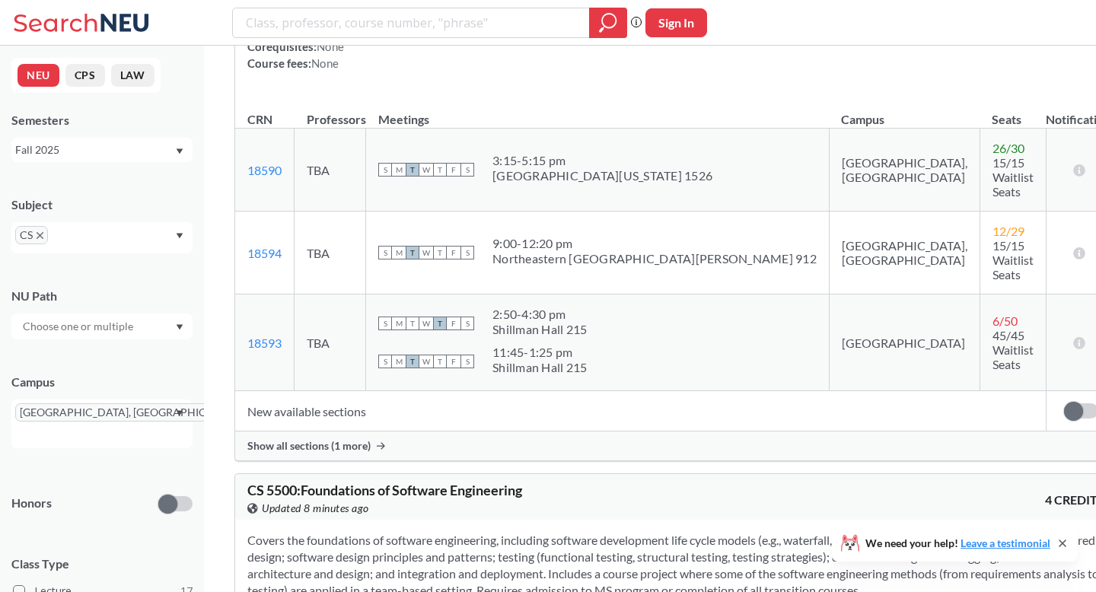
scroll to position [6922, 0]
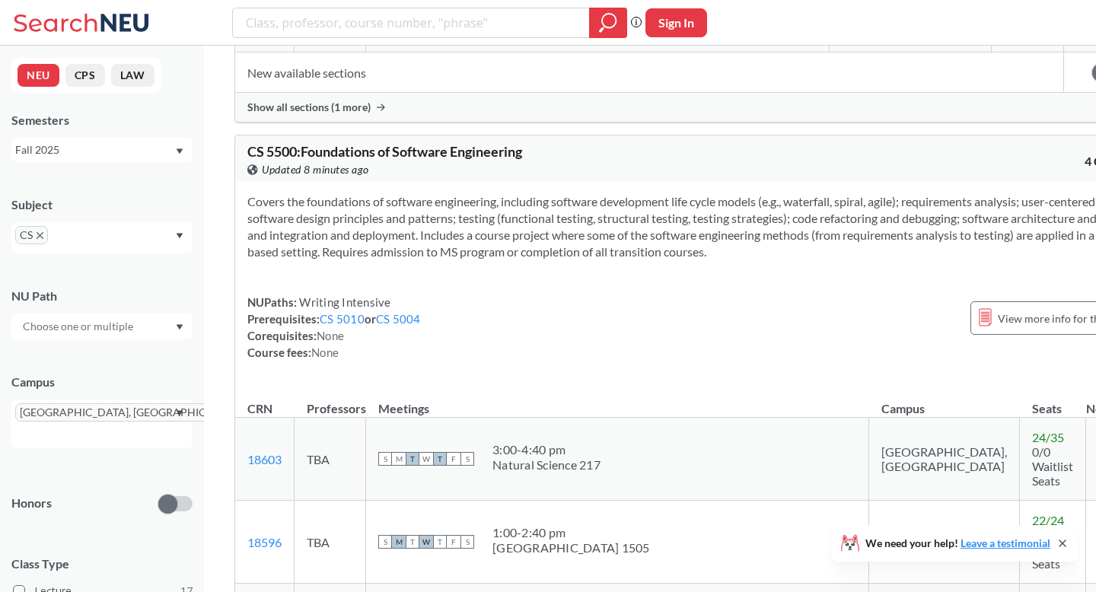
scroll to position [6748, 0]
